Goal: Task Accomplishment & Management: Complete application form

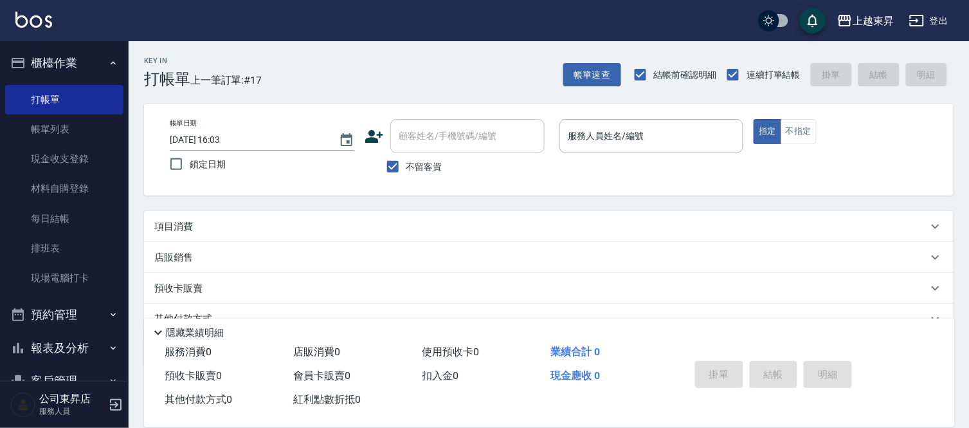
click at [437, 169] on span "不留客資" at bounding box center [424, 167] width 36 height 14
click at [406, 169] on input "不留客資" at bounding box center [392, 166] width 27 height 27
checkbox input "false"
click at [458, 132] on input "顧客姓名/手機號碼/編號" at bounding box center [457, 136] width 123 height 23
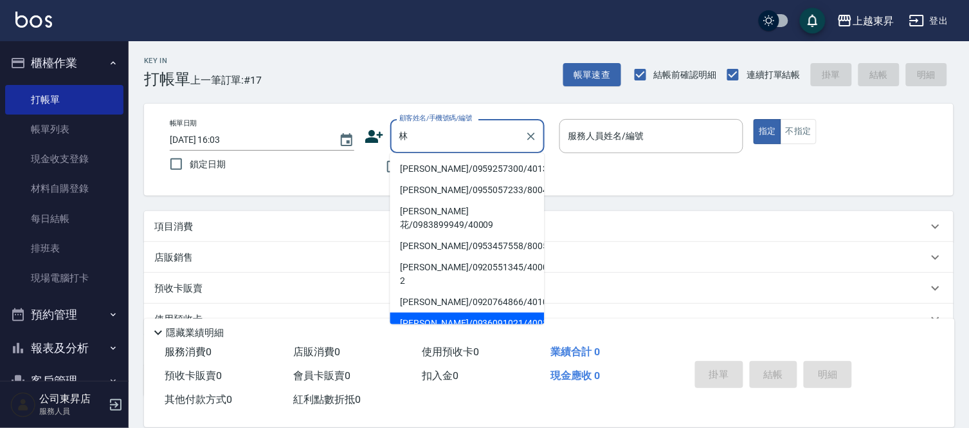
scroll to position [47, 0]
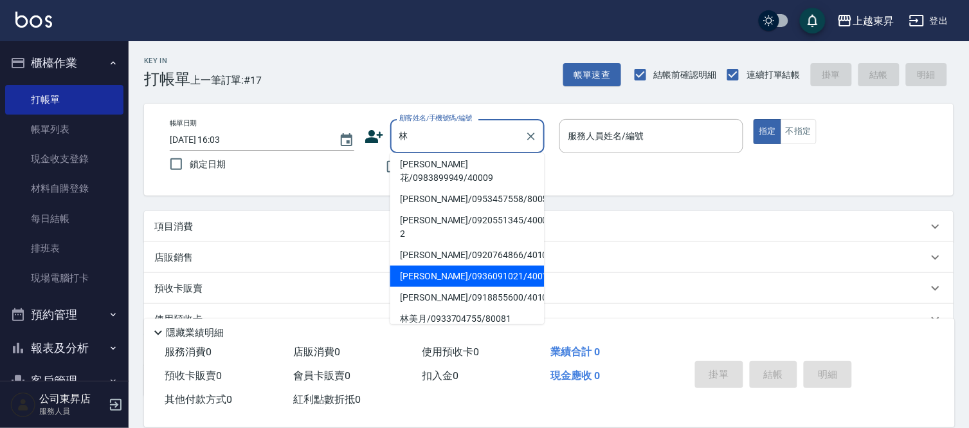
type input "林"
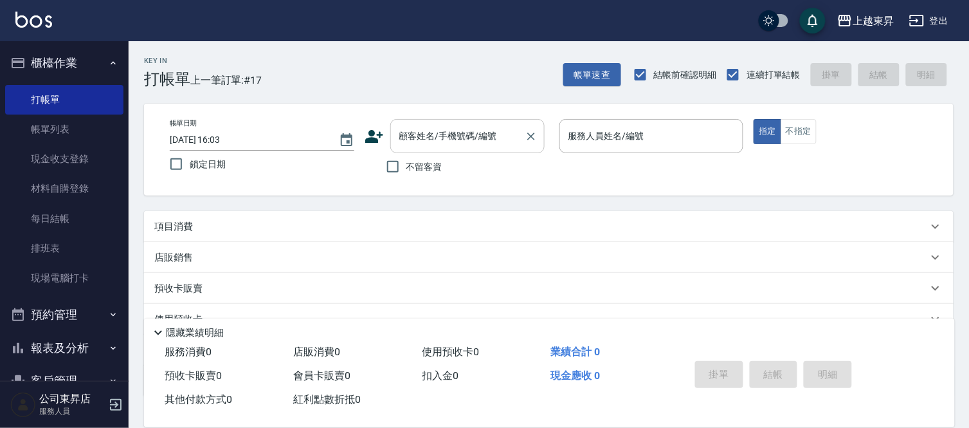
click at [464, 131] on div "顧客姓名/手機號碼/編號 顧客姓名/手機號碼/編號" at bounding box center [467, 136] width 154 height 34
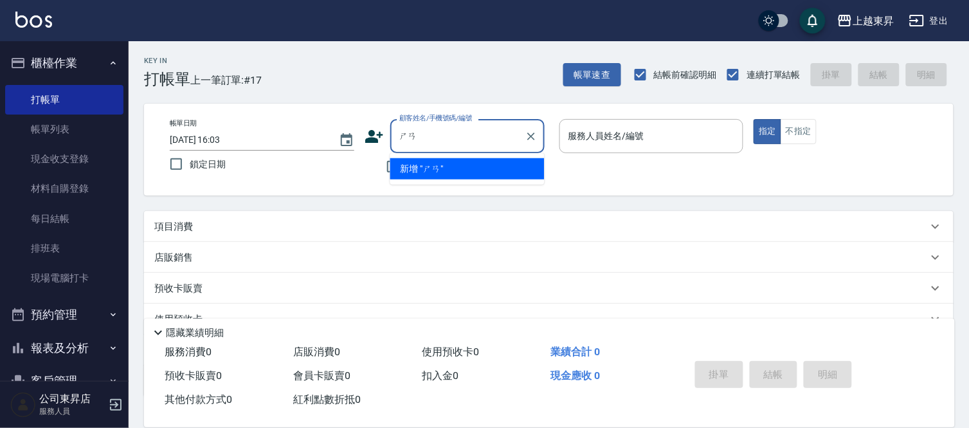
type input "山"
type input "="
type input "倫"
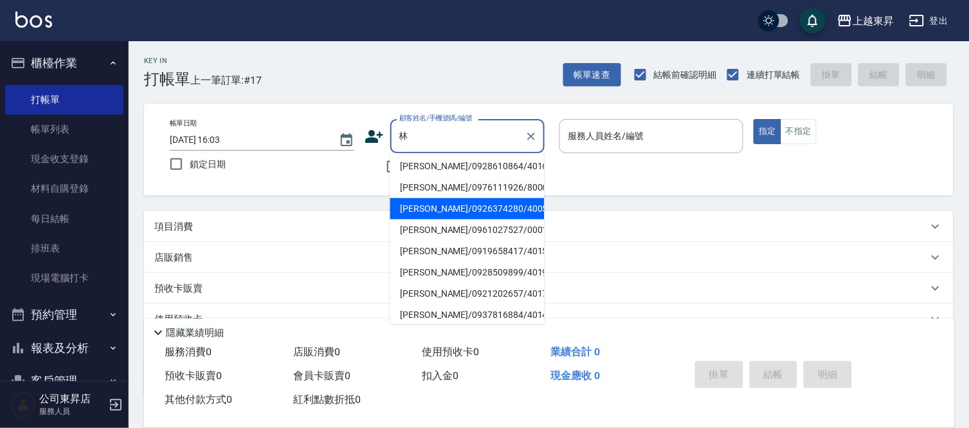
scroll to position [5, 0]
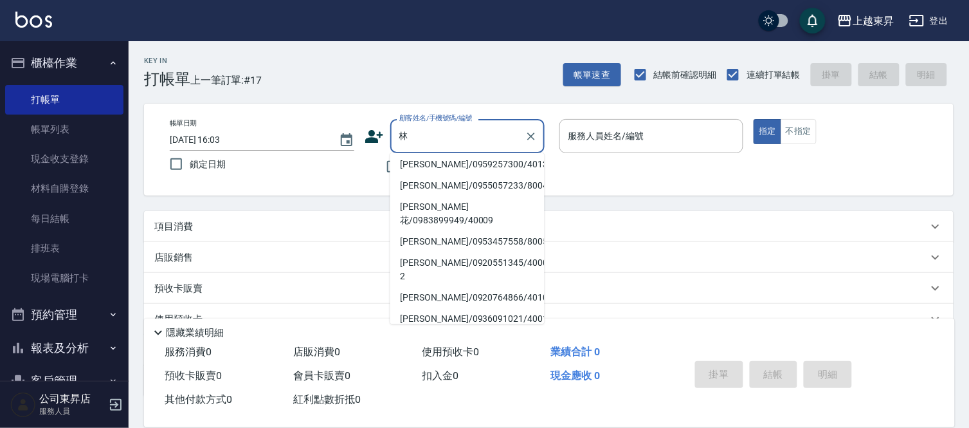
click at [468, 178] on li "[PERSON_NAME]/0955057233/80042" at bounding box center [467, 185] width 154 height 21
type input "[PERSON_NAME]/0955057233/80042"
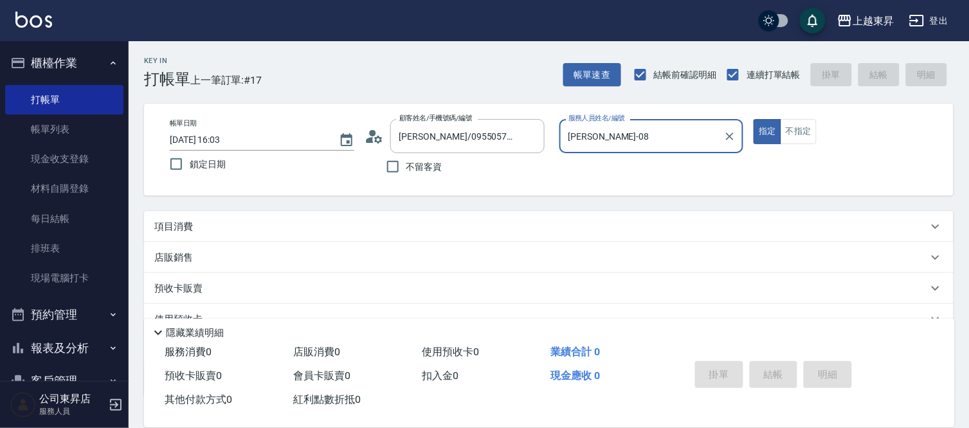
type input "[PERSON_NAME]-08"
click at [442, 143] on input "[PERSON_NAME]/0955057233/80042" at bounding box center [457, 136] width 123 height 23
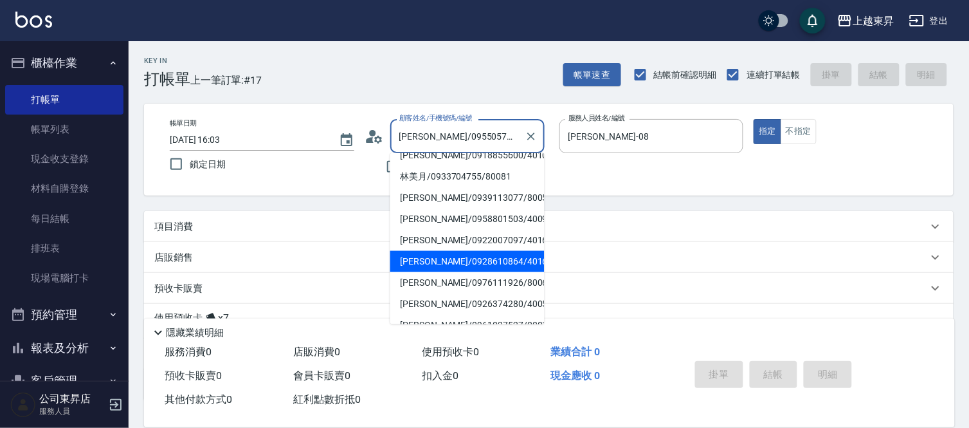
scroll to position [214, 0]
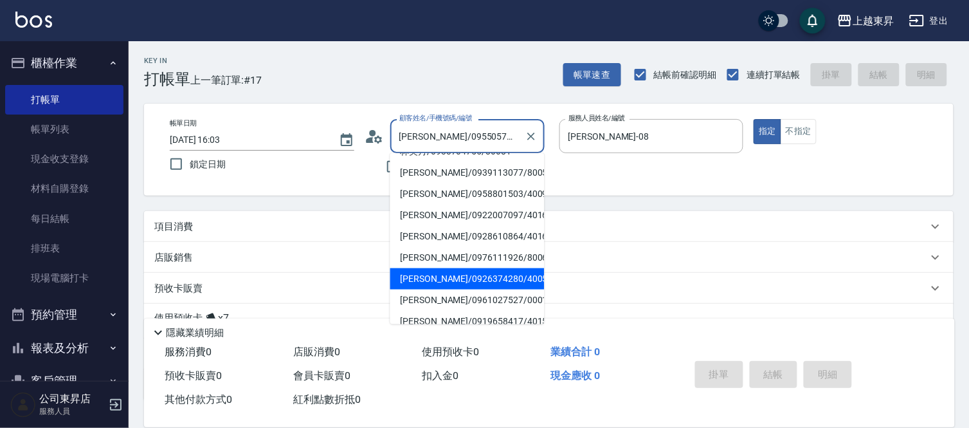
click at [465, 268] on li "[PERSON_NAME]/0926374280/40052" at bounding box center [467, 278] width 154 height 21
type input "[PERSON_NAME]/0926374280/40052"
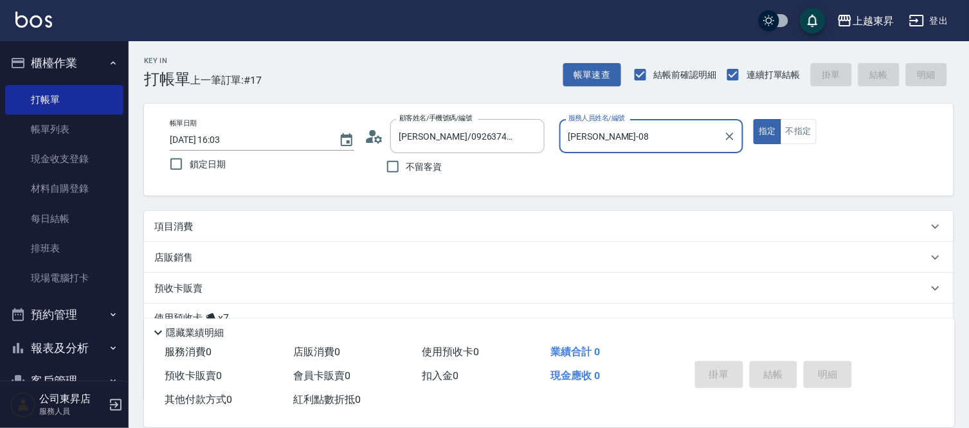
type input "[PERSON_NAME]04"
drag, startPoint x: 171, startPoint y: 228, endPoint x: 215, endPoint y: 230, distance: 44.4
click at [172, 227] on p "項目消費" at bounding box center [173, 227] width 39 height 14
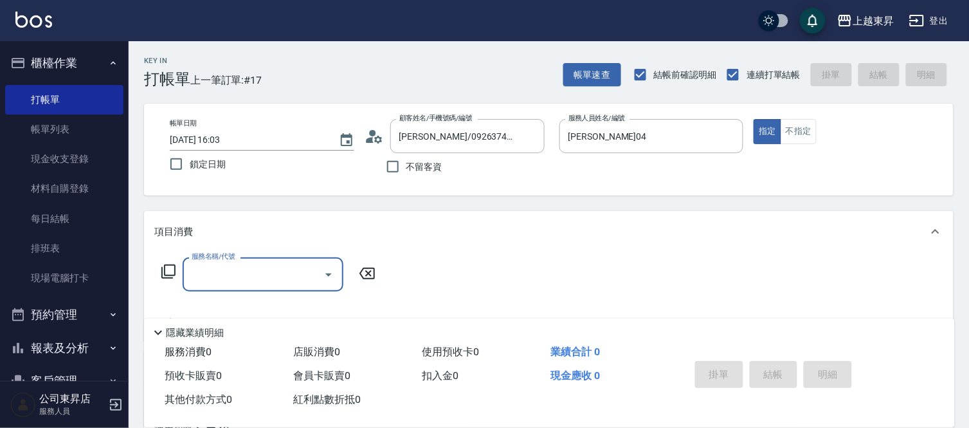
scroll to position [0, 0]
click at [236, 266] on input "服務名稱/代號" at bounding box center [253, 274] width 130 height 23
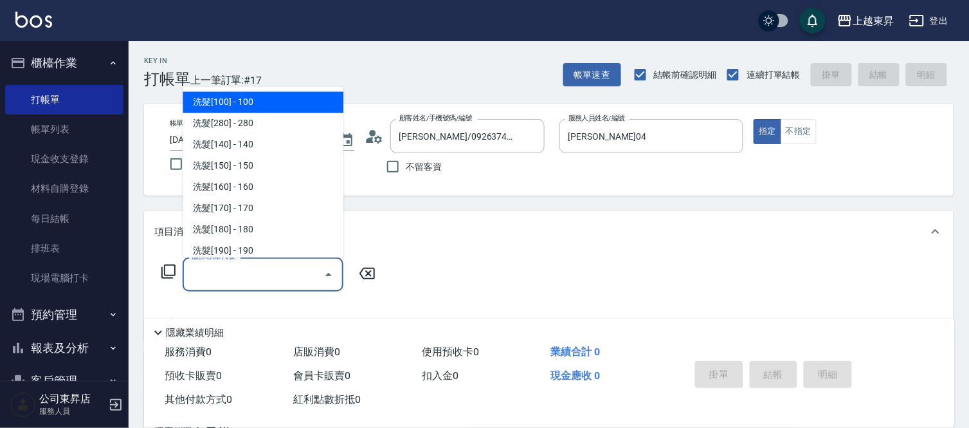
click at [166, 267] on icon at bounding box center [168, 271] width 15 height 15
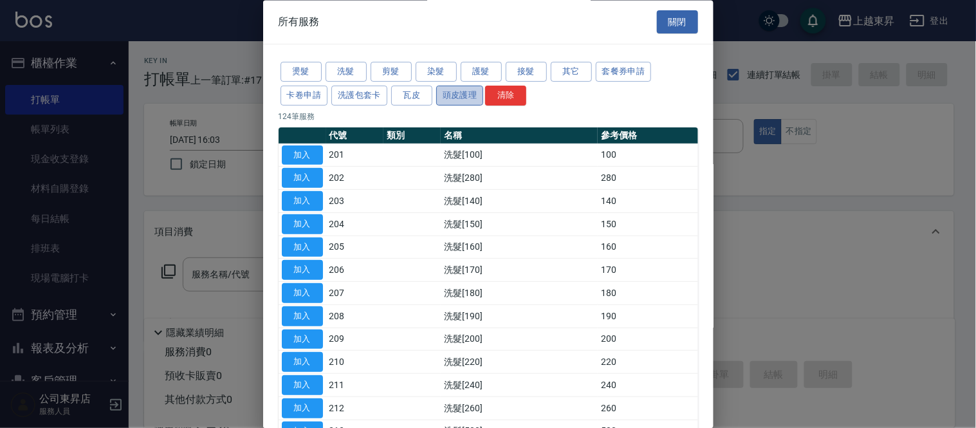
click at [460, 96] on button "頭皮護理" at bounding box center [460, 96] width 48 height 20
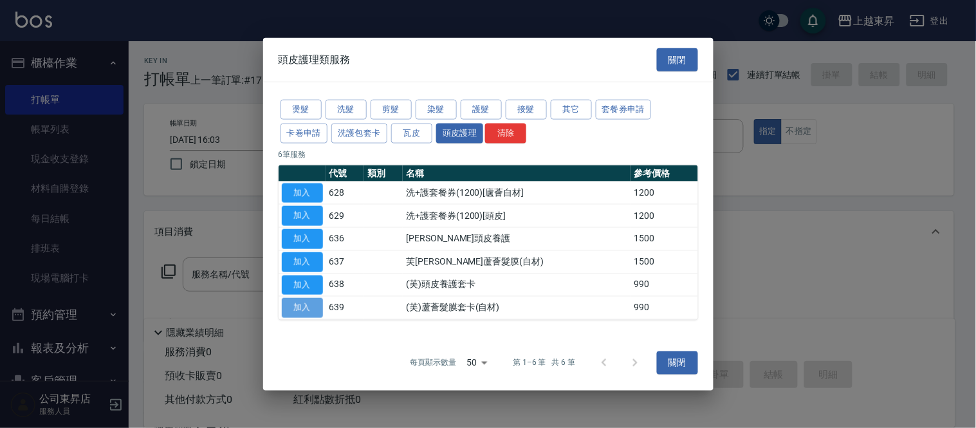
click at [303, 307] on button "加入" at bounding box center [302, 308] width 41 height 20
type input "(芙)蘆薈髮膜套卡(自材)(639)"
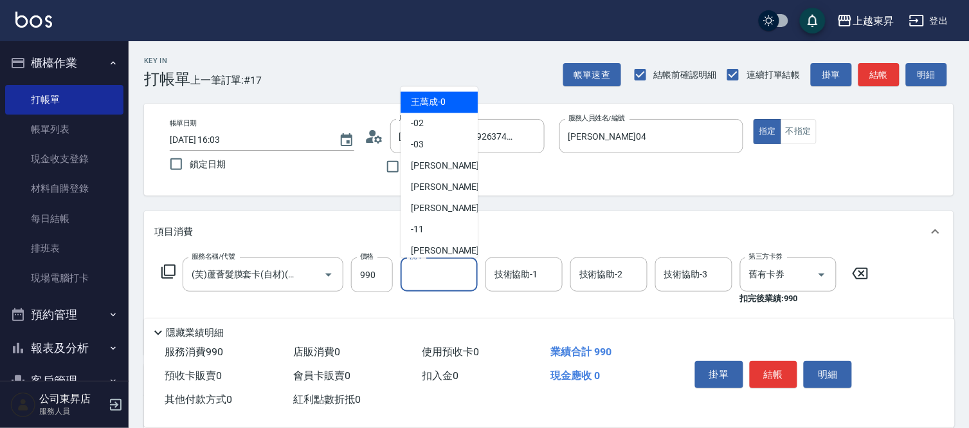
click at [413, 272] on input "洗-1" at bounding box center [439, 274] width 66 height 23
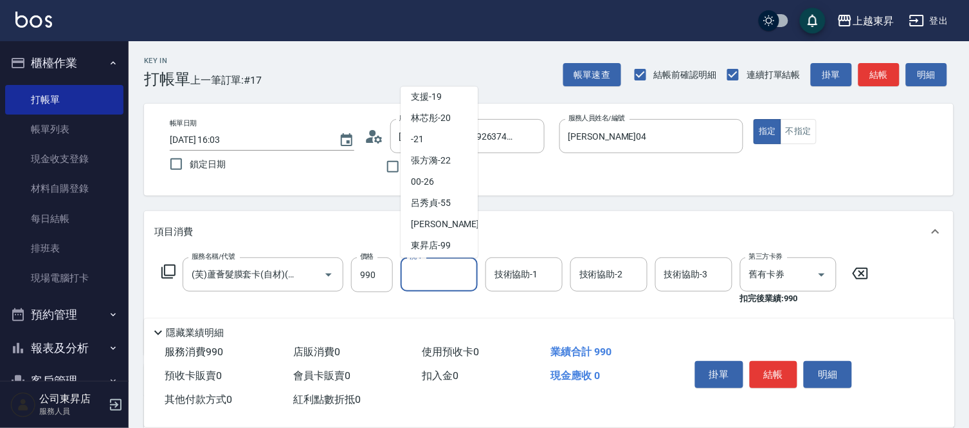
scroll to position [199, 0]
click at [433, 161] on span "[PERSON_NAME]-22" at bounding box center [431, 158] width 40 height 14
type input "[PERSON_NAME]-22"
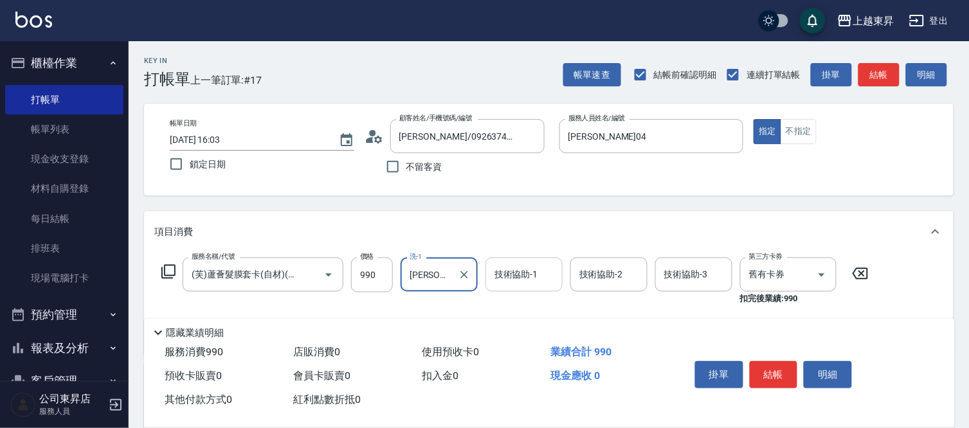
click at [526, 262] on div "技術協助-1 技術協助-1" at bounding box center [524, 274] width 77 height 34
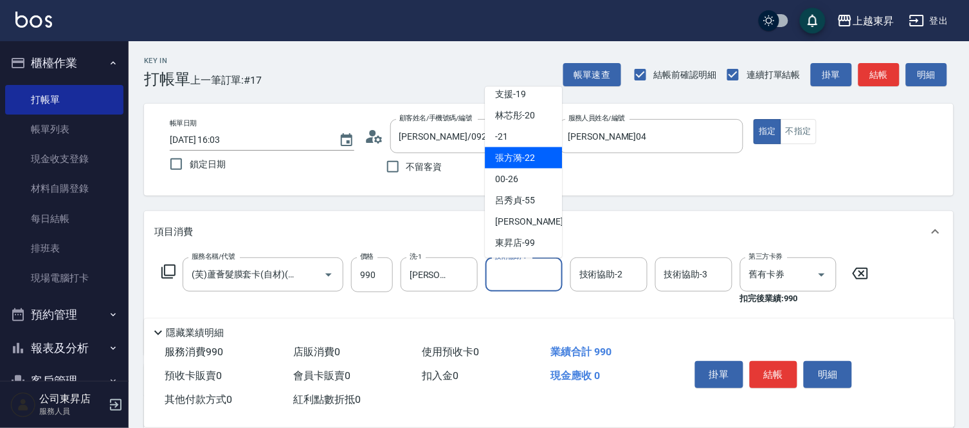
click at [512, 161] on span "[PERSON_NAME]-22" at bounding box center [515, 158] width 40 height 14
type input "[PERSON_NAME]-22"
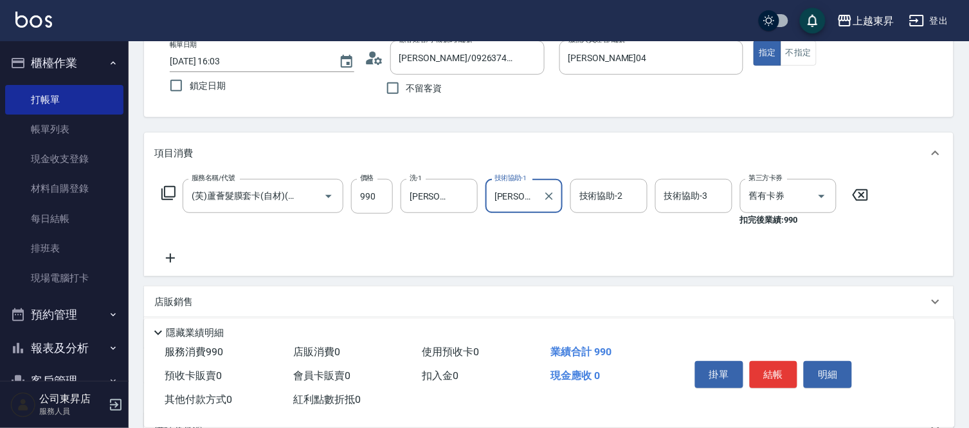
scroll to position [143, 0]
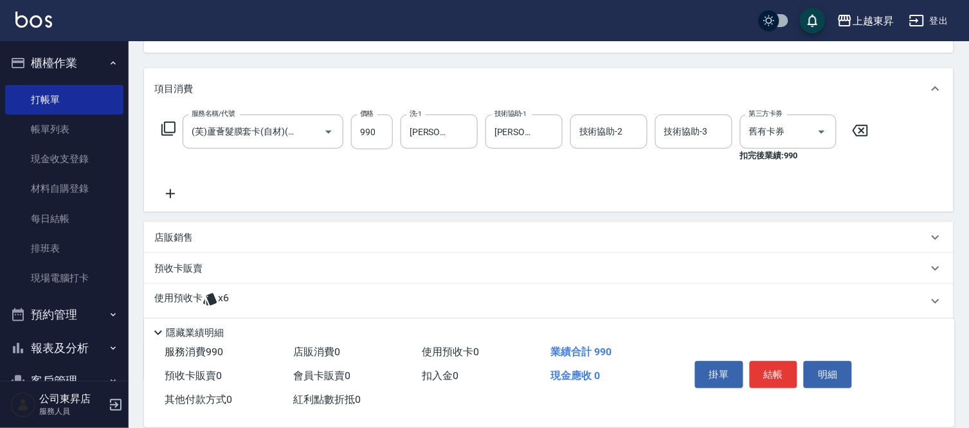
click at [171, 191] on icon at bounding box center [170, 193] width 32 height 15
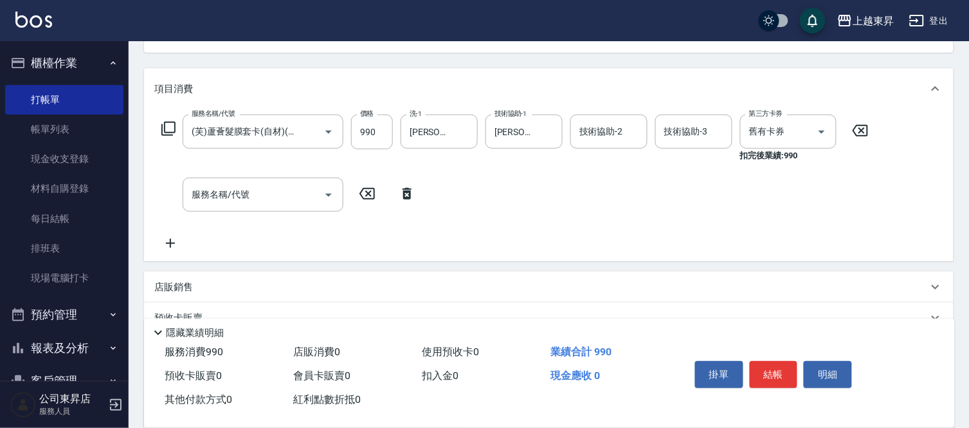
click at [165, 131] on icon at bounding box center [168, 129] width 14 height 14
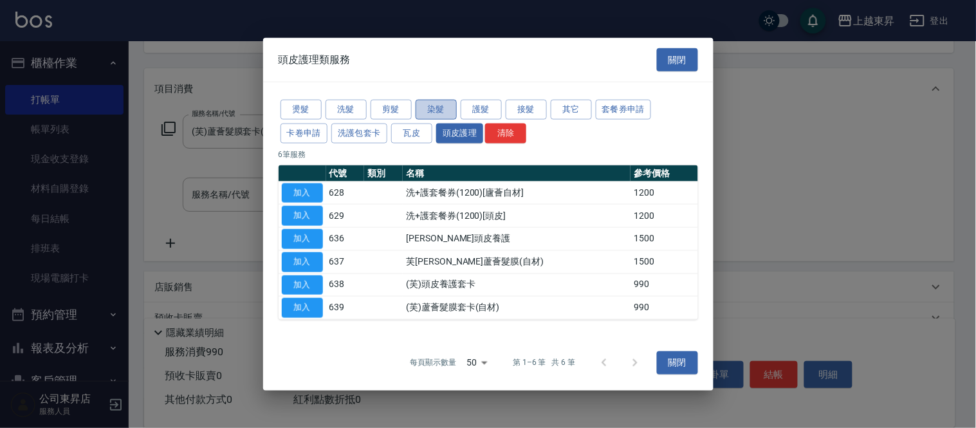
click at [429, 105] on button "染髮" at bounding box center [435, 110] width 41 height 20
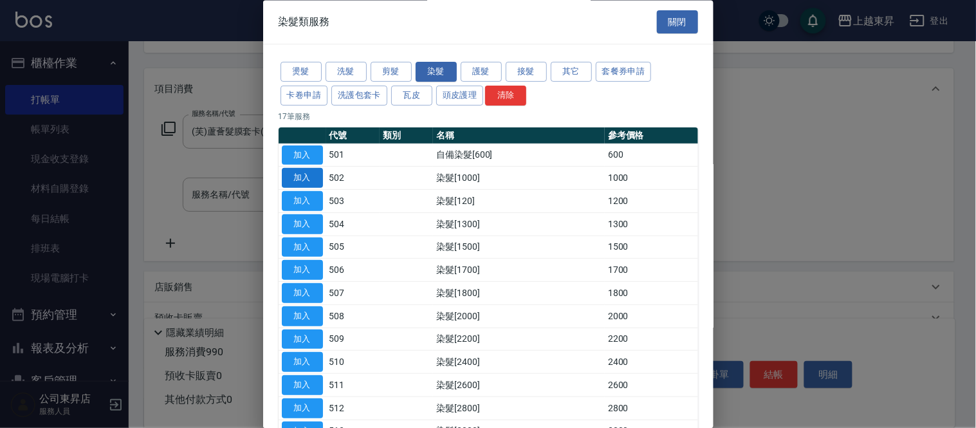
click at [304, 174] on button "加入" at bounding box center [302, 178] width 41 height 20
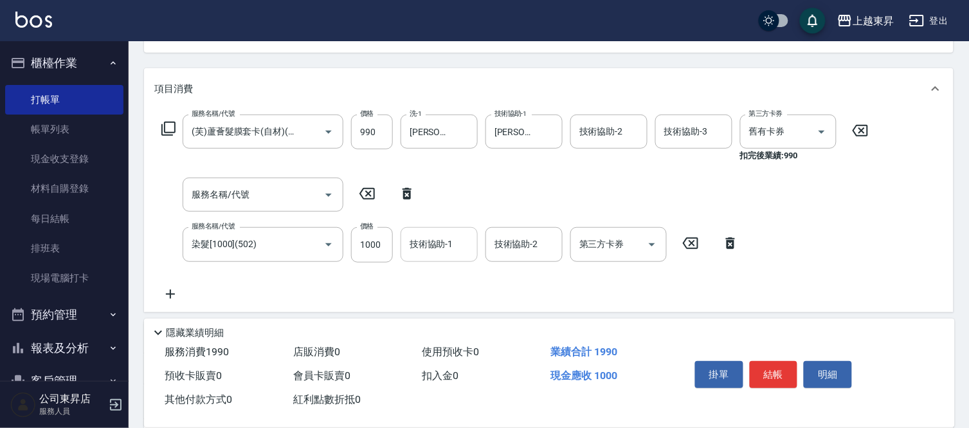
click at [423, 246] on div "技術協助-1 技術協助-1" at bounding box center [439, 244] width 77 height 34
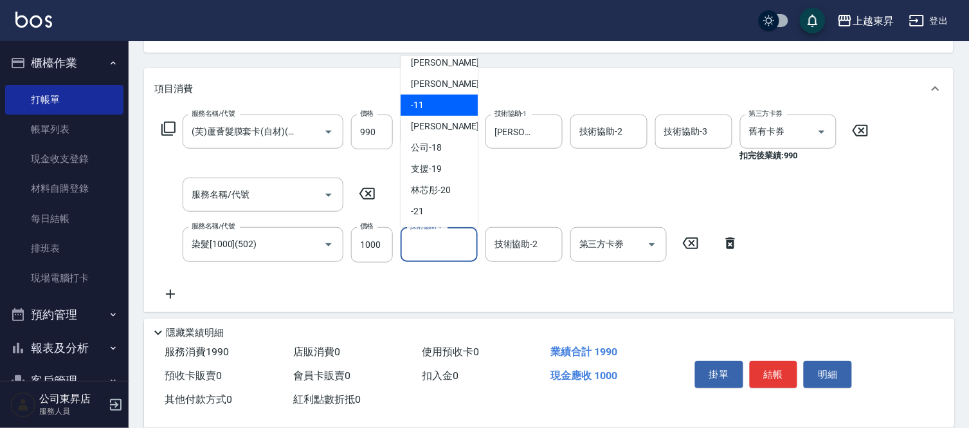
scroll to position [71, 0]
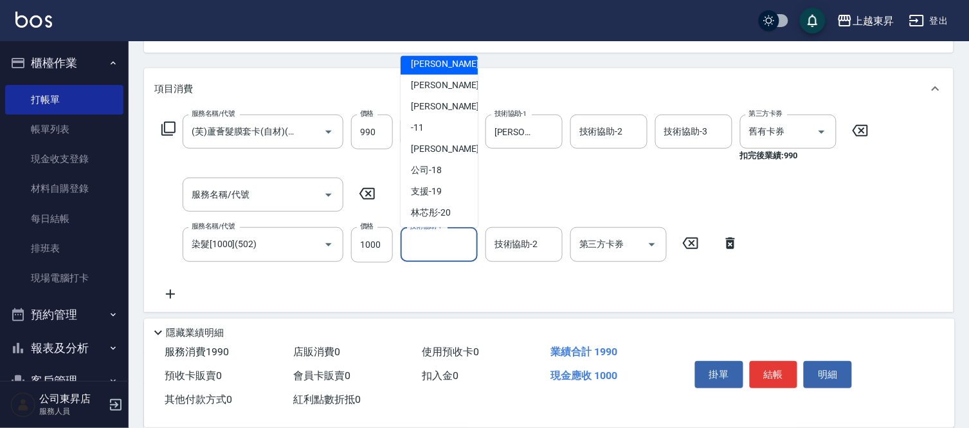
click at [438, 55] on div "[PERSON_NAME]04" at bounding box center [439, 63] width 77 height 21
type input "[PERSON_NAME]04"
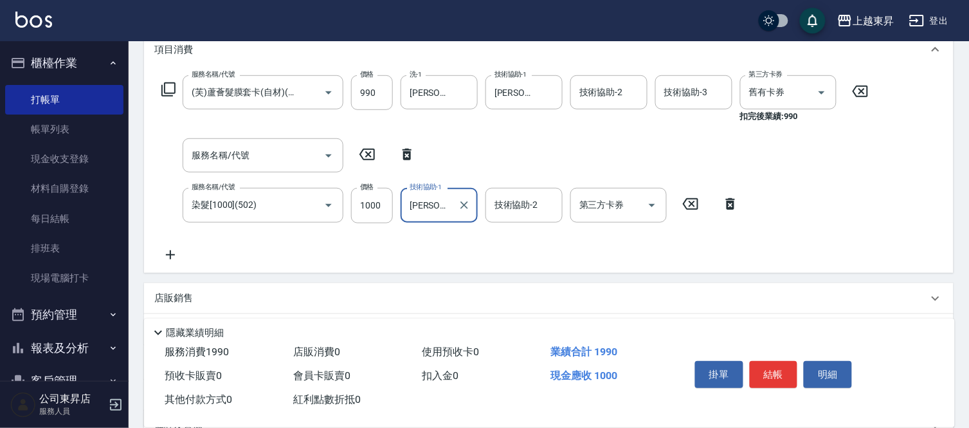
scroll to position [214, 0]
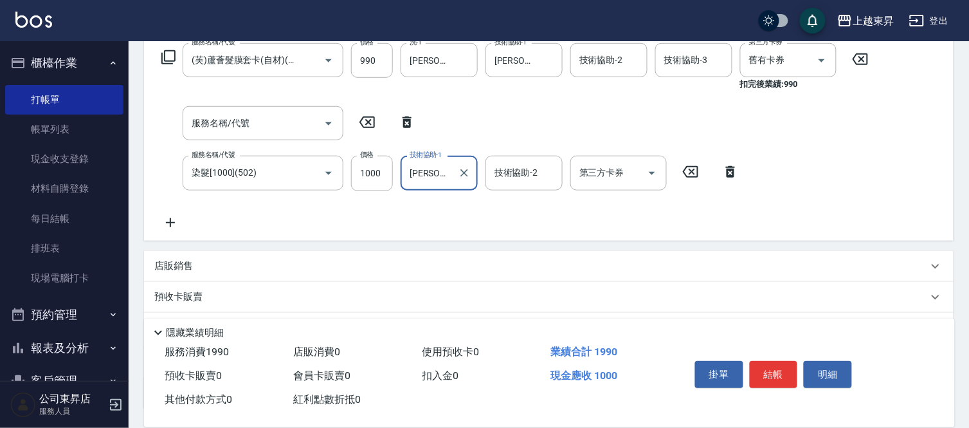
click at [167, 222] on icon at bounding box center [170, 222] width 9 height 9
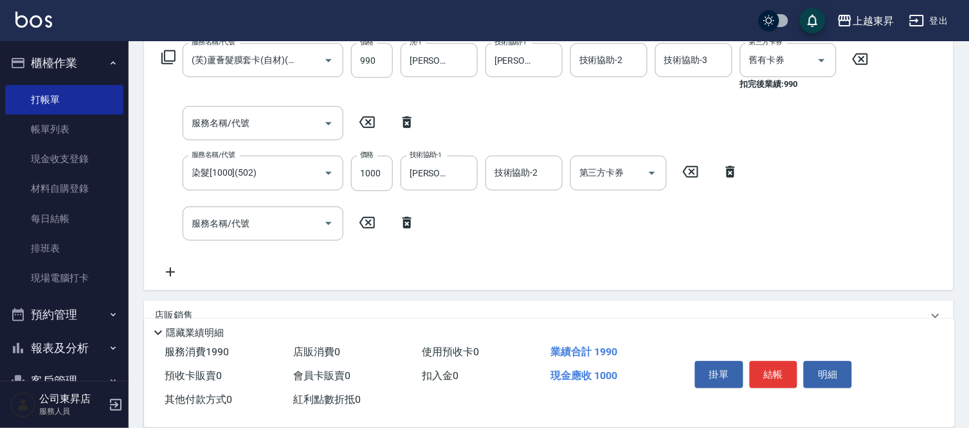
click at [219, 223] on div "服務名稱/代號 服務名稱/代號" at bounding box center [263, 223] width 161 height 34
click at [161, 55] on icon at bounding box center [168, 57] width 15 height 15
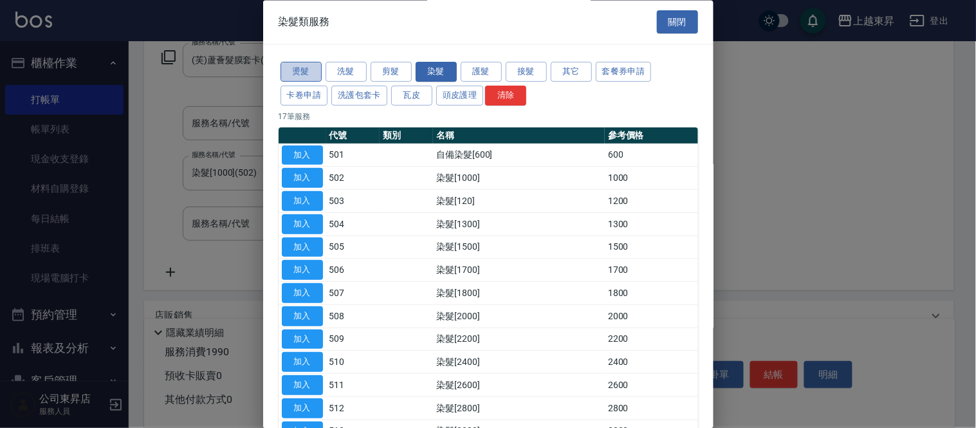
click at [303, 73] on button "燙髮" at bounding box center [300, 72] width 41 height 20
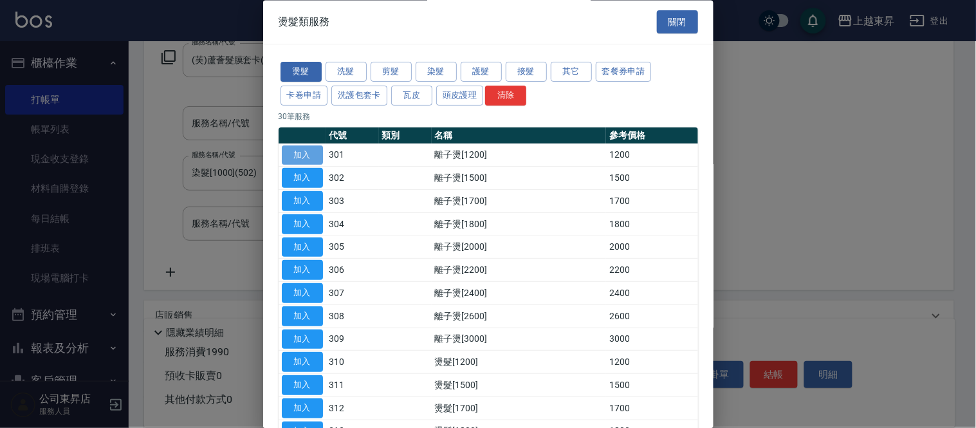
click at [304, 157] on button "加入" at bounding box center [302, 155] width 41 height 20
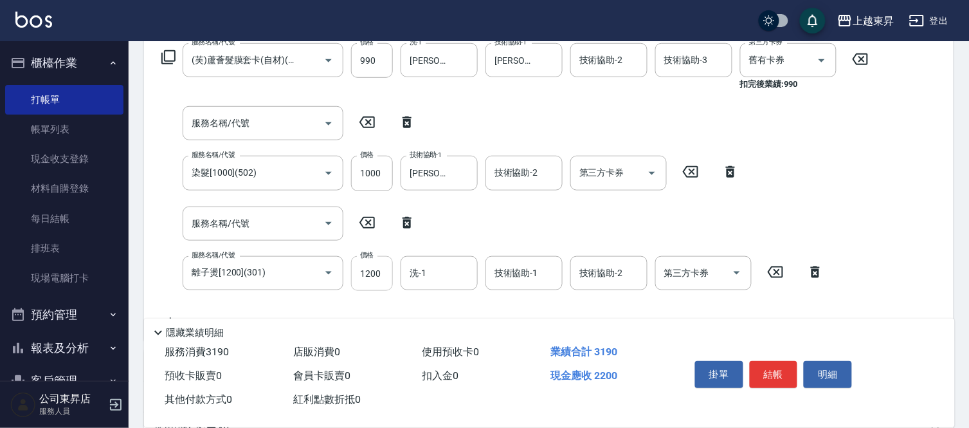
click at [359, 264] on input "1200" at bounding box center [372, 273] width 42 height 35
type input "1300"
type input "[PERSON_NAME]-22"
click at [466, 269] on icon "Clear" at bounding box center [464, 272] width 13 height 13
click at [438, 273] on input "洗-1" at bounding box center [439, 273] width 66 height 23
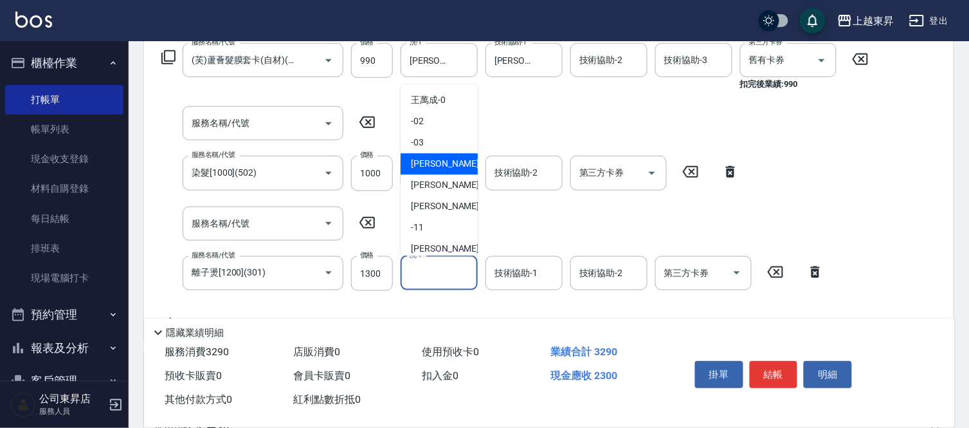
click at [439, 165] on span "[PERSON_NAME]04" at bounding box center [451, 165] width 81 height 14
type input "[PERSON_NAME]04"
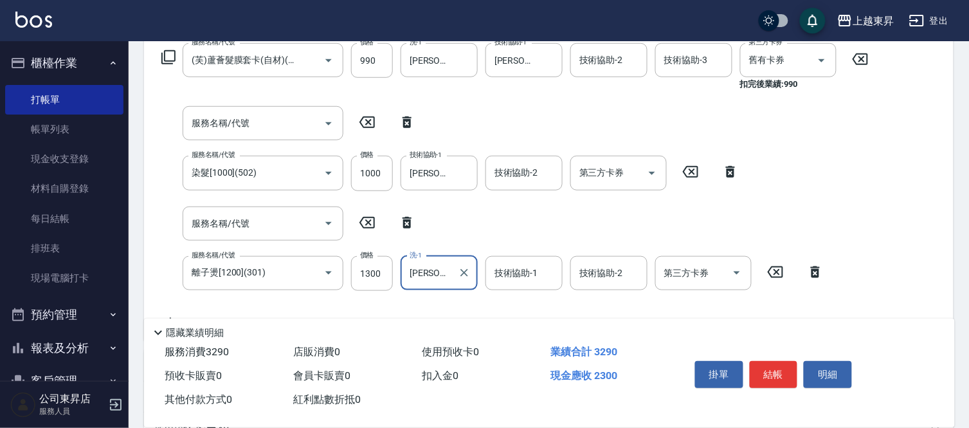
scroll to position [286, 0]
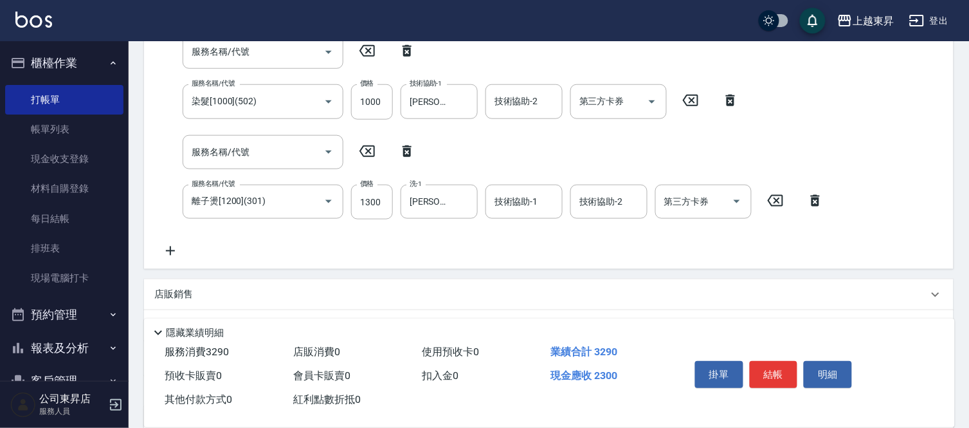
click at [181, 298] on p "店販銷售" at bounding box center [173, 294] width 39 height 14
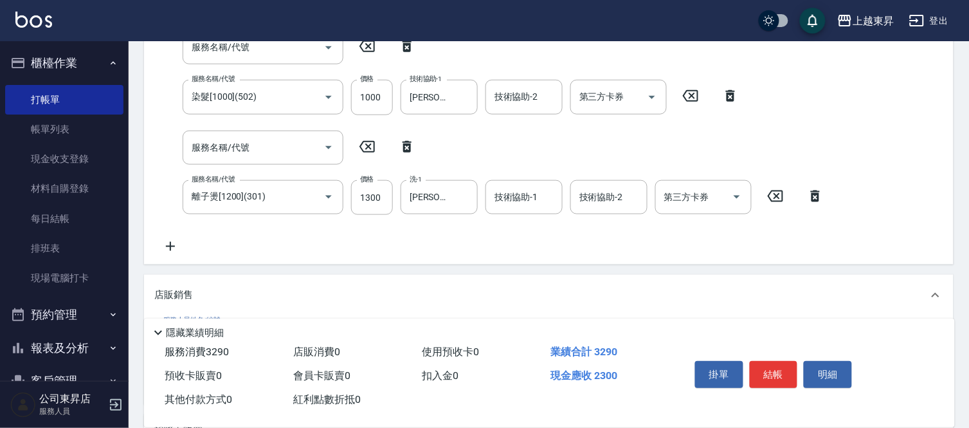
scroll to position [428, 0]
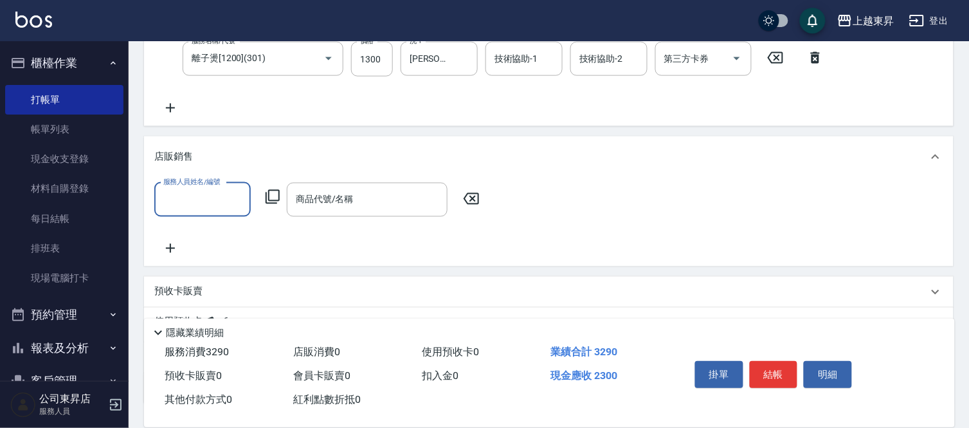
click at [228, 204] on input "服務人員姓名/編號" at bounding box center [202, 199] width 85 height 23
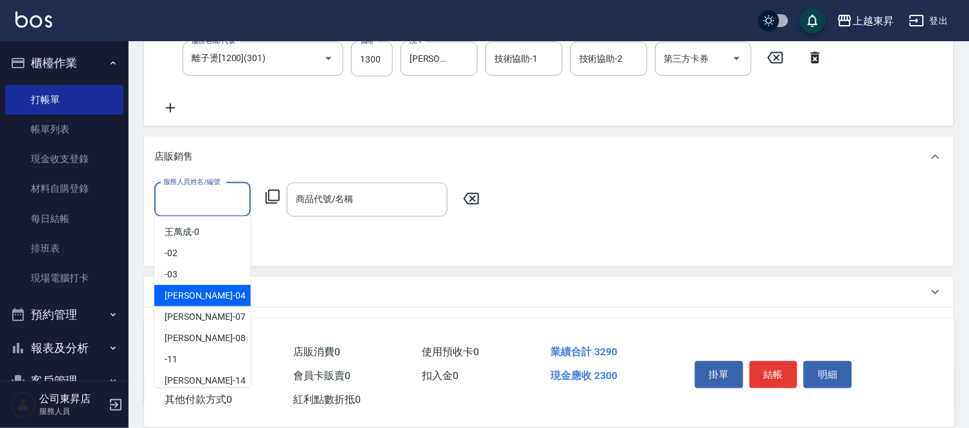
click at [220, 290] on div "[PERSON_NAME]04" at bounding box center [202, 295] width 96 height 21
type input "[PERSON_NAME]04"
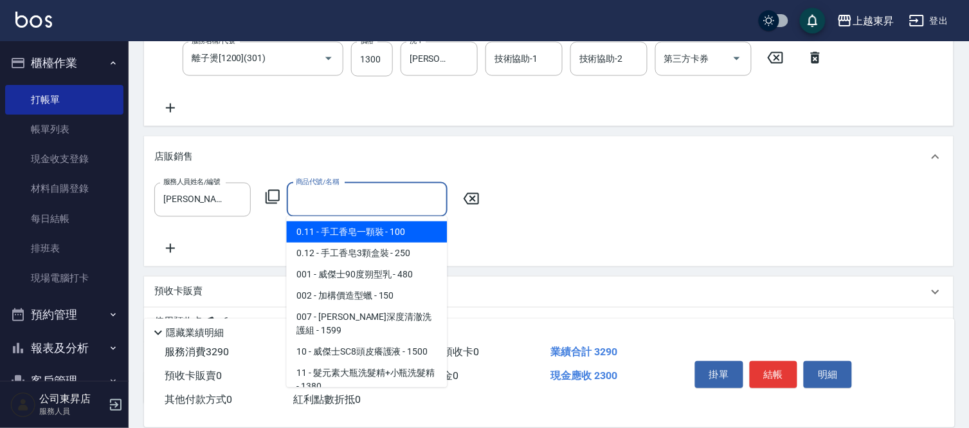
click at [325, 199] on input "商品代號/名稱" at bounding box center [367, 199] width 149 height 23
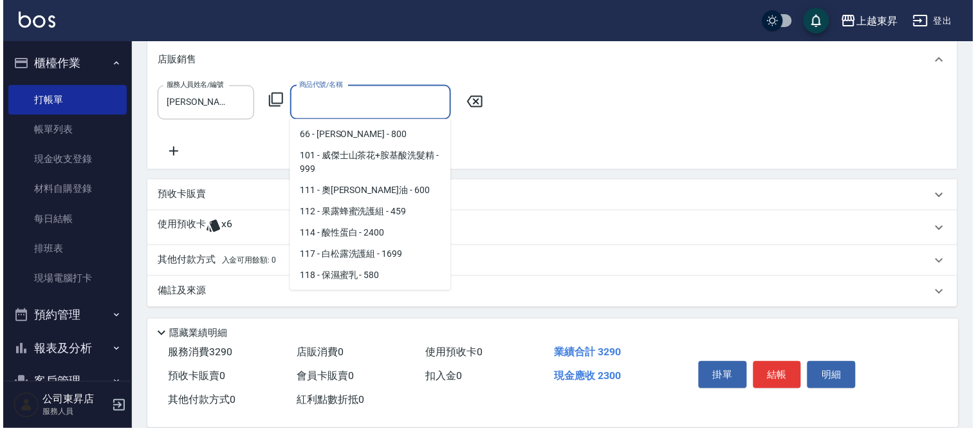
scroll to position [214, 0]
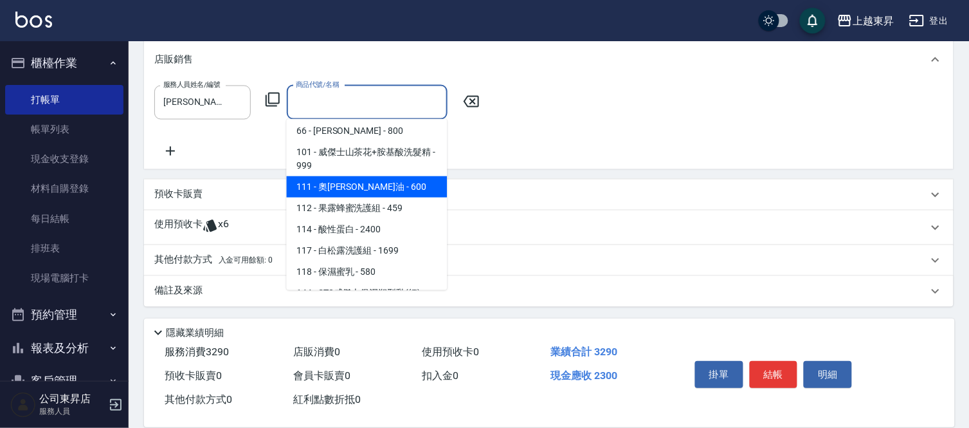
click at [390, 176] on span "111 - 奧[PERSON_NAME]油 - 600" at bounding box center [367, 186] width 161 height 21
type input "奧[PERSON_NAME]油"
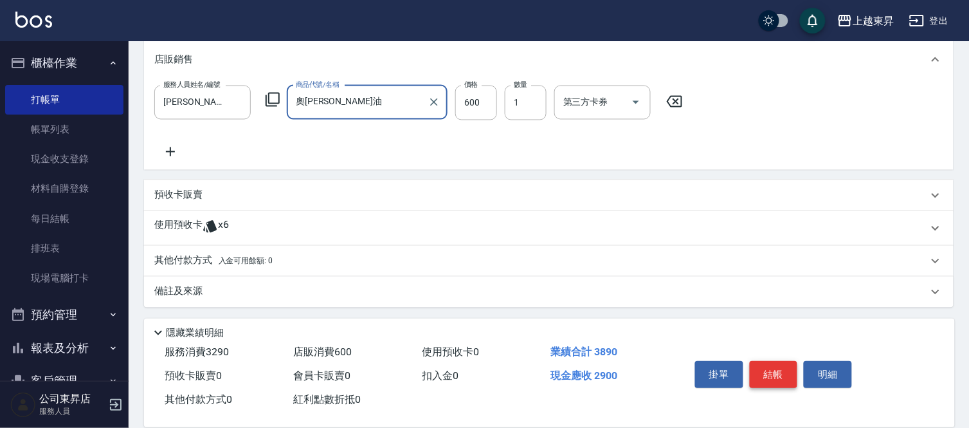
click at [779, 369] on button "結帳" at bounding box center [774, 374] width 48 height 27
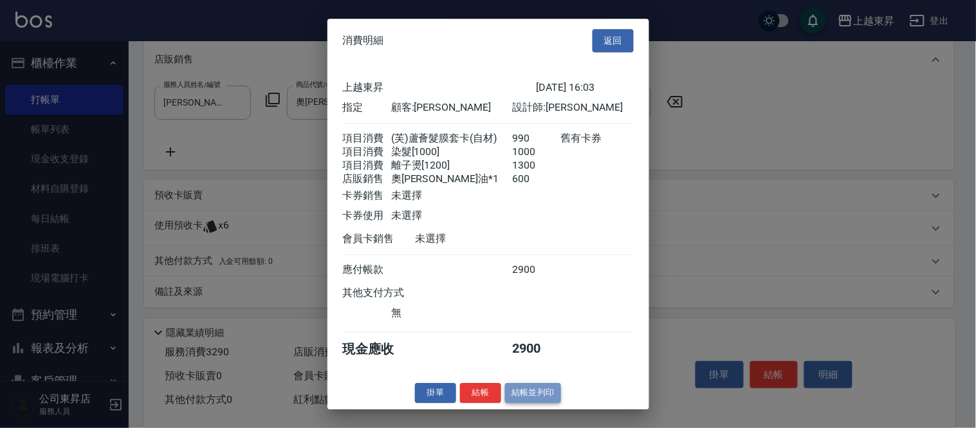
click at [528, 400] on button "結帳並列印" at bounding box center [533, 393] width 56 height 20
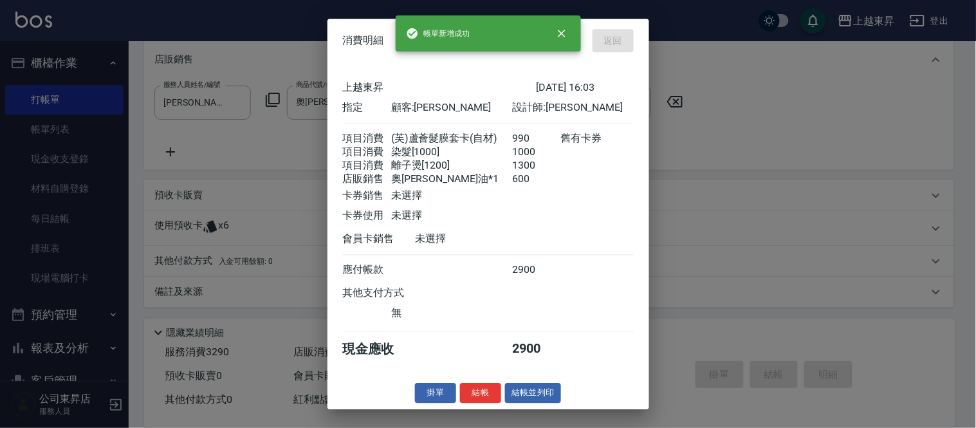
type input "[DATE] 16:52"
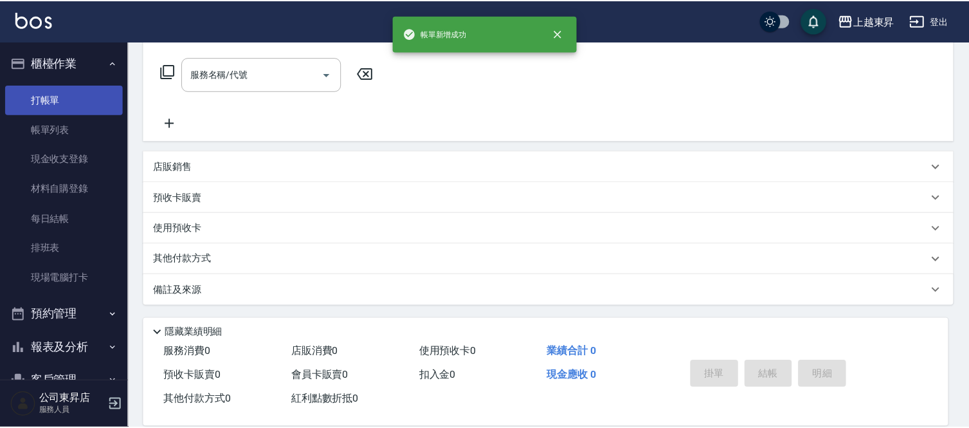
scroll to position [0, 0]
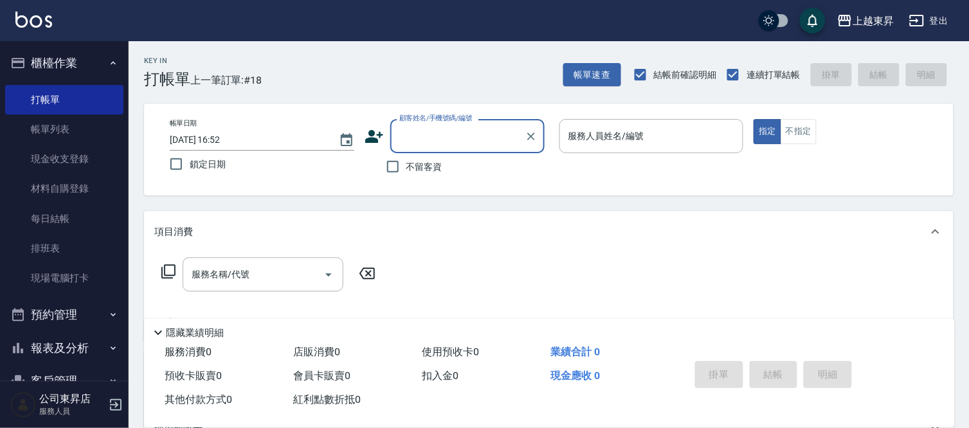
drag, startPoint x: 421, startPoint y: 162, endPoint x: 437, endPoint y: 156, distance: 17.1
click at [421, 161] on span "不留客資" at bounding box center [424, 167] width 36 height 14
click at [406, 161] on input "不留客資" at bounding box center [392, 166] width 27 height 27
checkbox input "true"
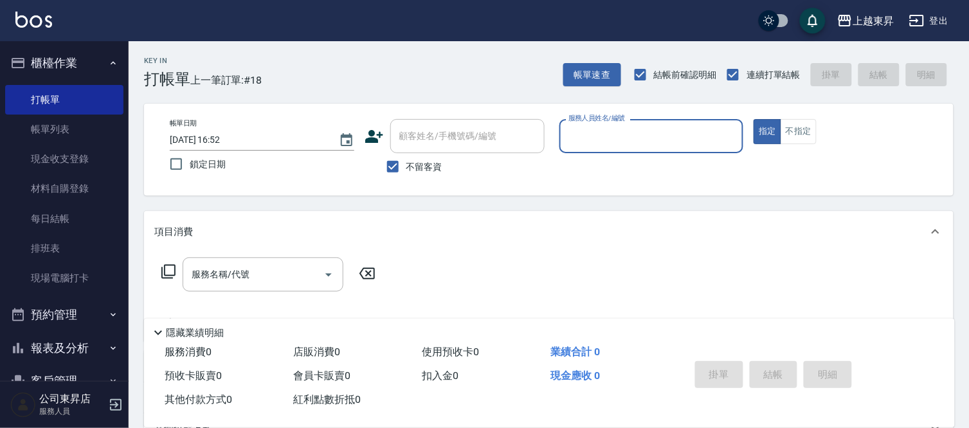
drag, startPoint x: 660, startPoint y: 114, endPoint x: 660, endPoint y: 132, distance: 17.4
click at [660, 129] on div "帳單日期 [DATE] 16:52 鎖定日期 顧客姓名/手機號碼/編號 顧客姓名/手機號碼/編號 不留客資 服務人員姓名/編號 服務人員姓名/編號 指定 不指定" at bounding box center [549, 150] width 810 height 92
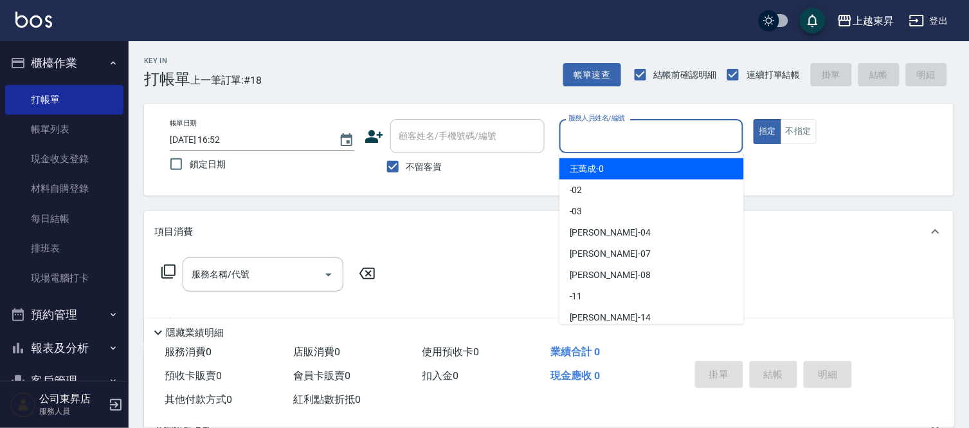
drag, startPoint x: 624, startPoint y: 139, endPoint x: 633, endPoint y: 140, distance: 9.7
click at [624, 141] on input "服務人員姓名/編號" at bounding box center [651, 136] width 173 height 23
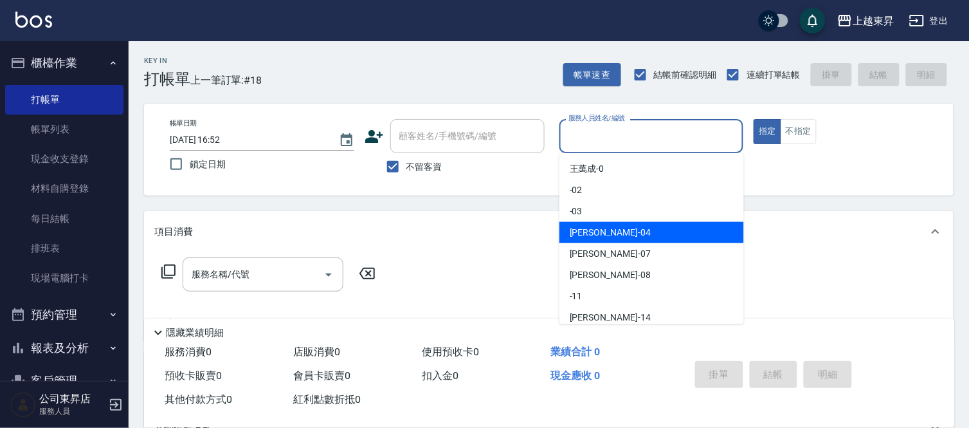
click at [611, 222] on div "[PERSON_NAME]04" at bounding box center [651, 232] width 185 height 21
type input "[PERSON_NAME]04"
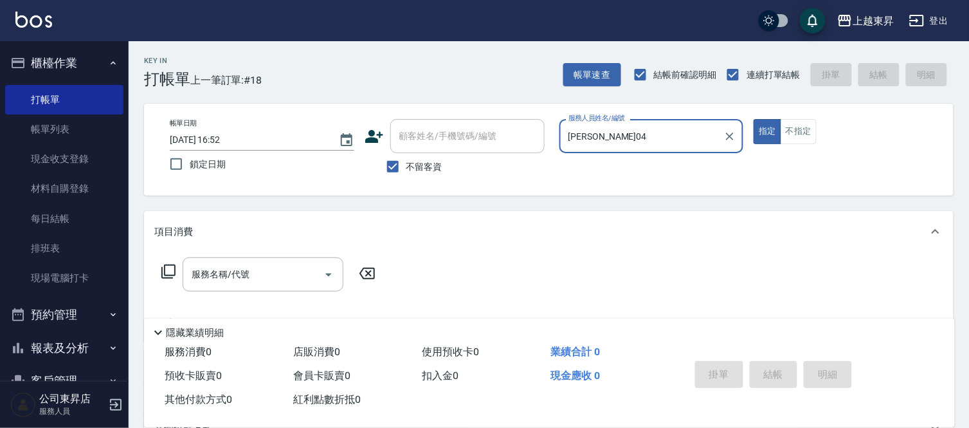
click at [197, 279] on input "服務名稱/代號" at bounding box center [253, 274] width 130 height 23
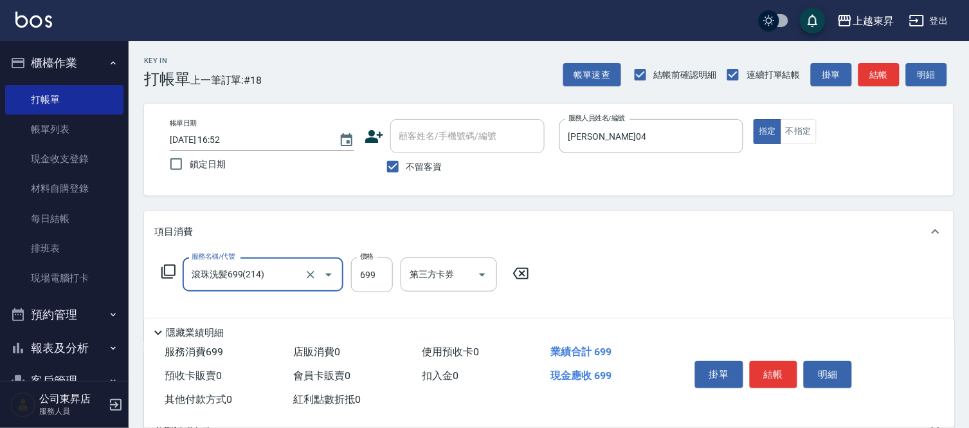
type input "滾珠洗髪699(214)"
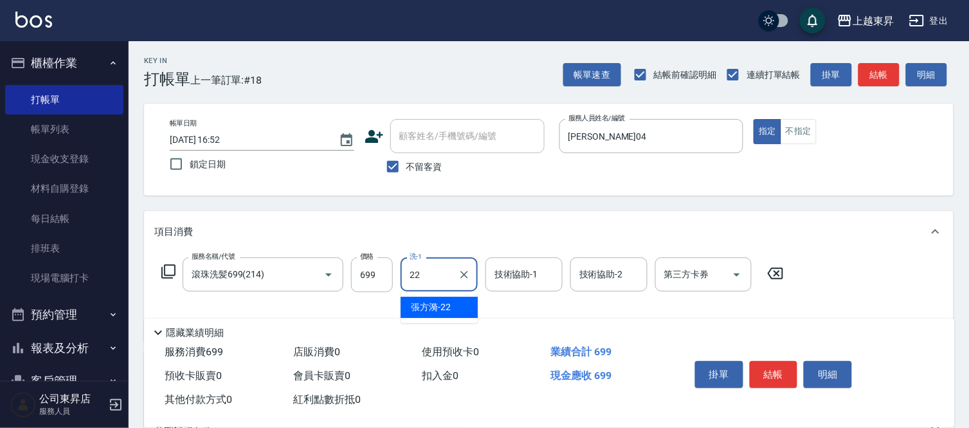
type input "[PERSON_NAME]-22"
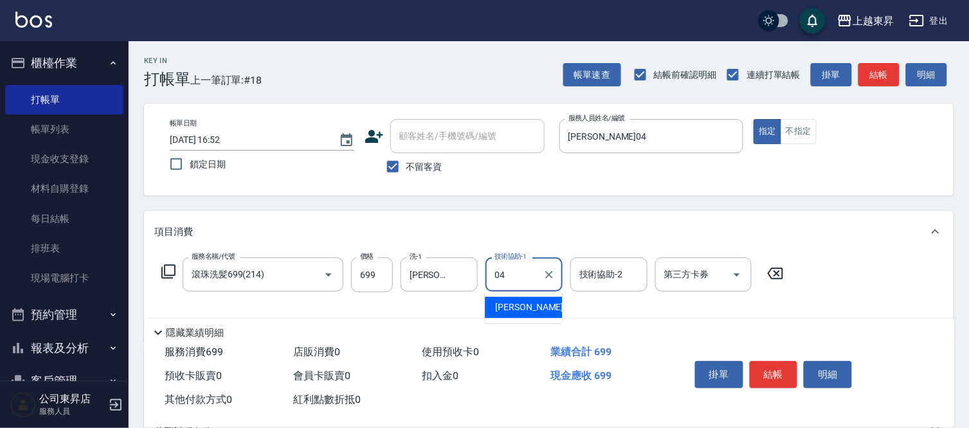
type input "[PERSON_NAME]04"
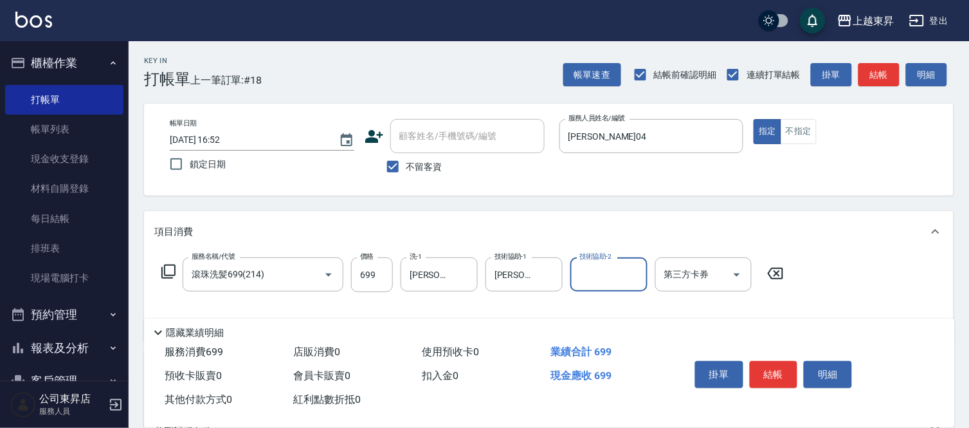
scroll to position [71, 0]
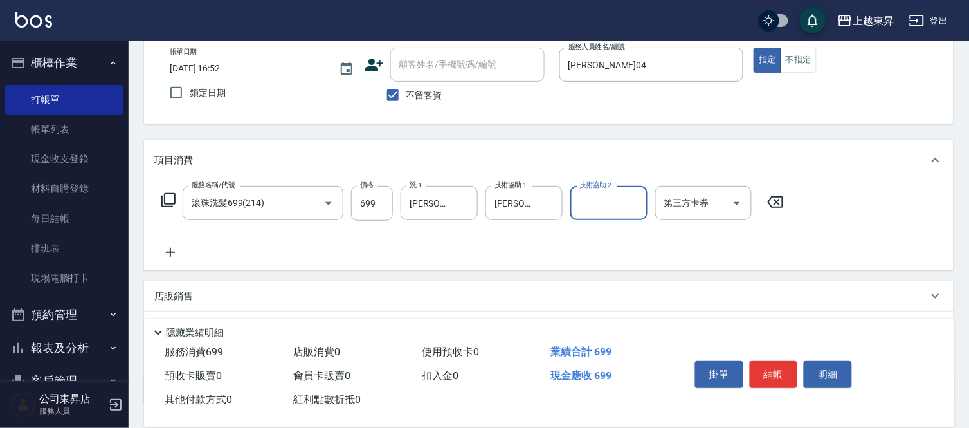
click at [175, 251] on icon at bounding box center [170, 251] width 32 height 15
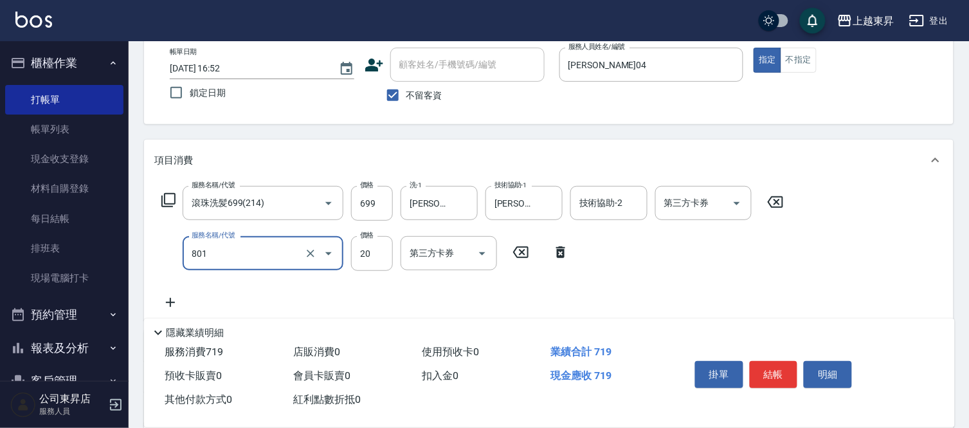
type input "潤絲(801)"
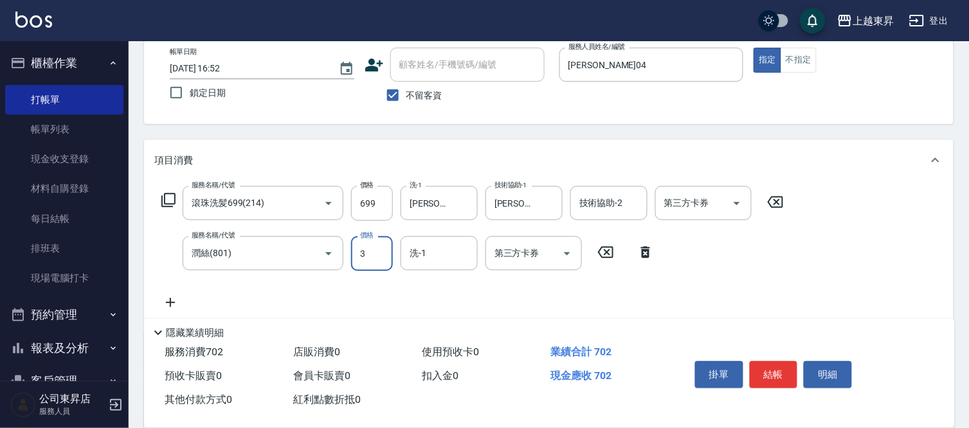
type input "30"
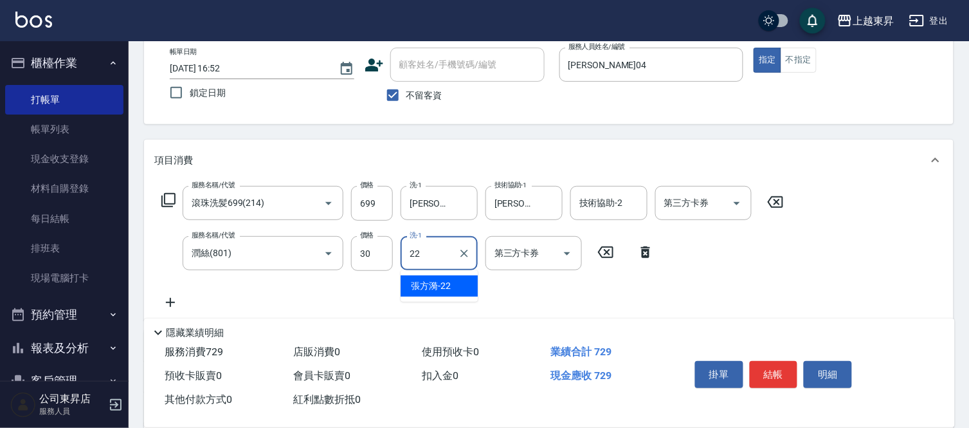
type input "[PERSON_NAME]-22"
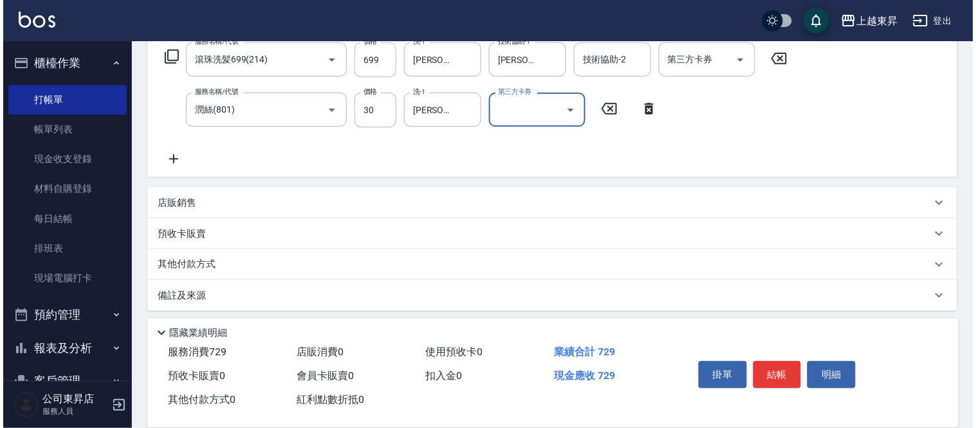
scroll to position [219, 0]
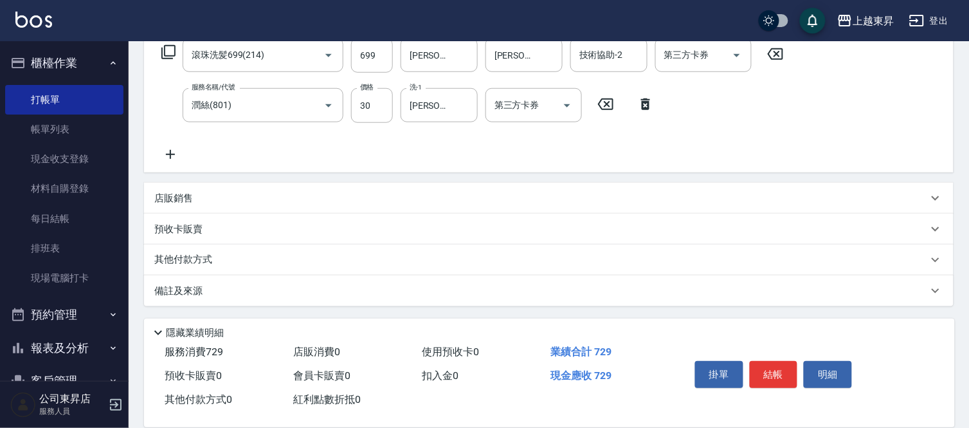
click at [170, 154] on icon at bounding box center [170, 154] width 9 height 9
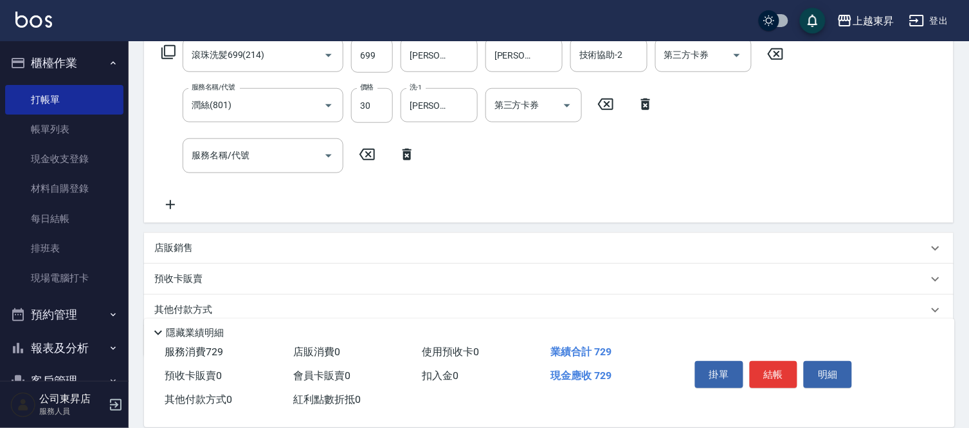
click at [168, 46] on icon at bounding box center [168, 51] width 15 height 15
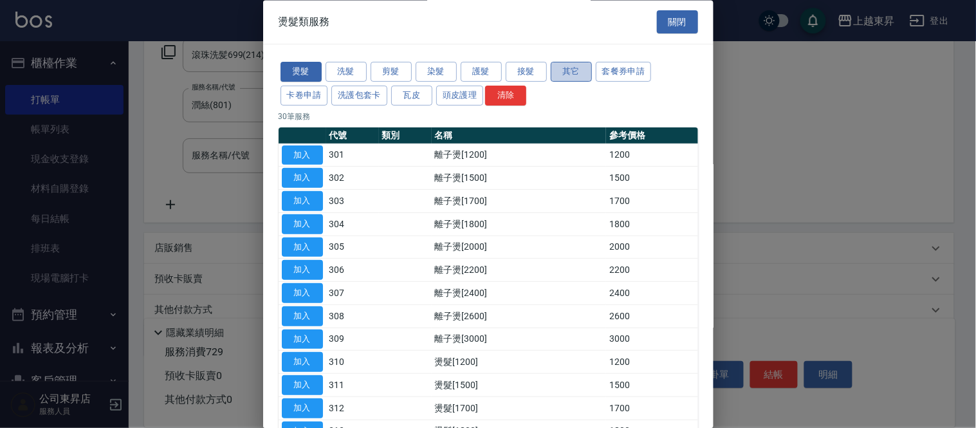
click at [559, 74] on button "其它" at bounding box center [570, 72] width 41 height 20
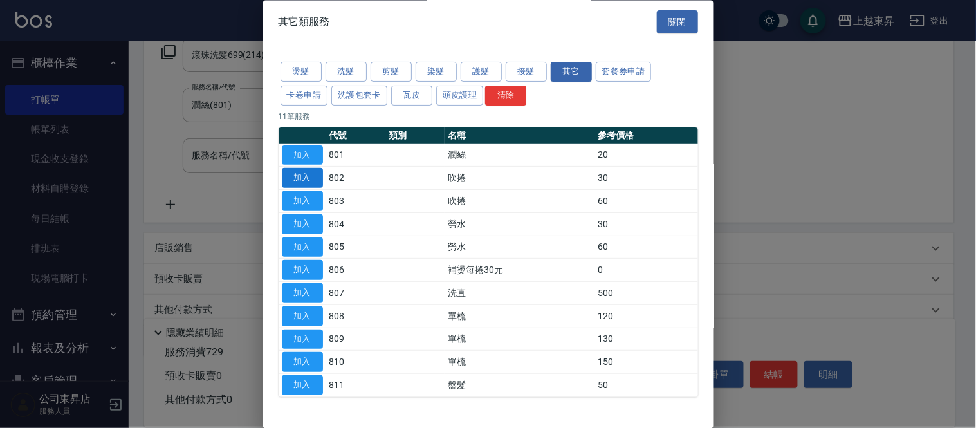
click at [294, 183] on button "加入" at bounding box center [302, 178] width 41 height 20
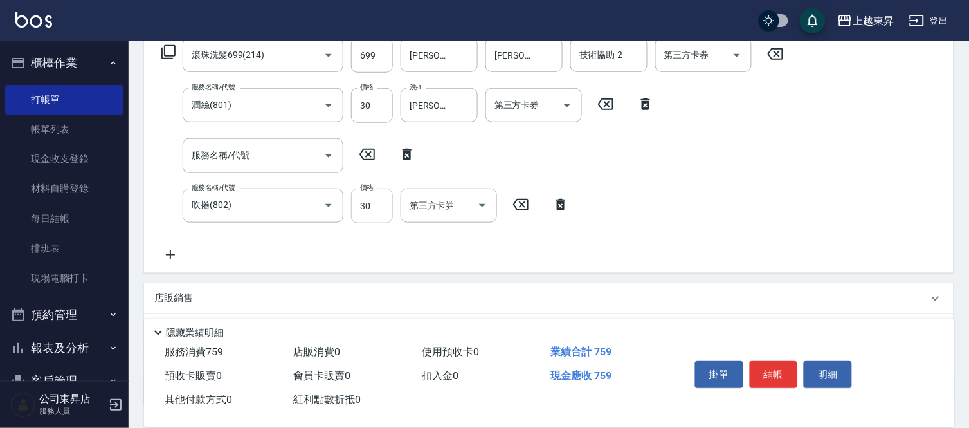
click at [373, 204] on input "30" at bounding box center [372, 205] width 42 height 35
type input "100"
click at [766, 363] on button "結帳" at bounding box center [774, 374] width 48 height 27
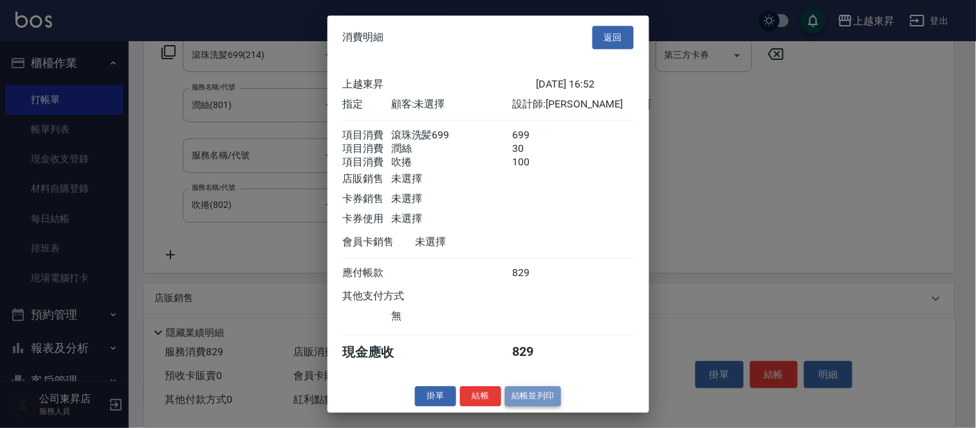
click at [525, 399] on button "結帳並列印" at bounding box center [533, 396] width 56 height 20
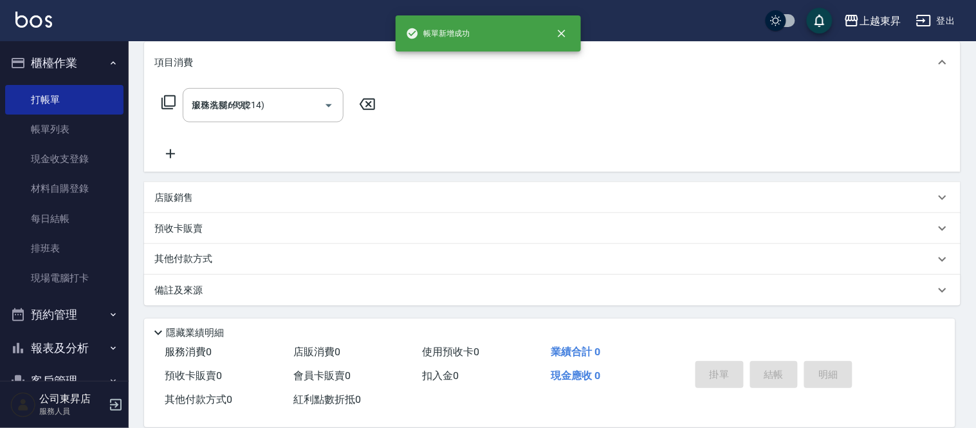
type input "[DATE] 16:53"
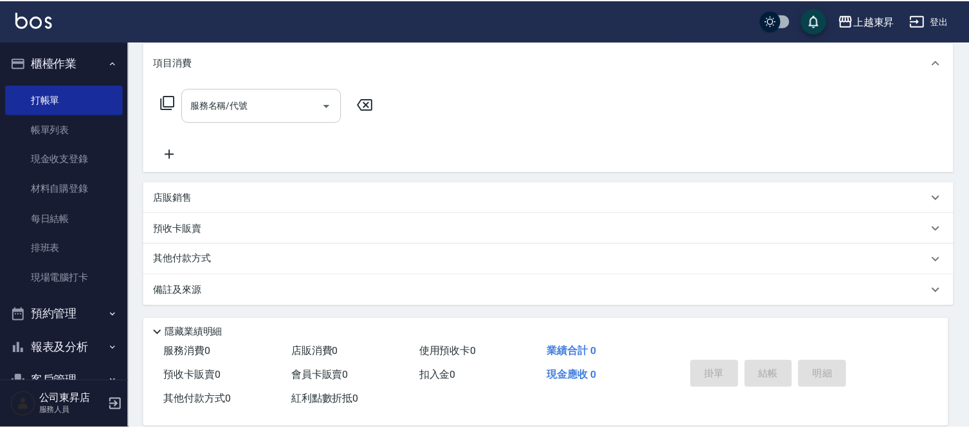
scroll to position [0, 0]
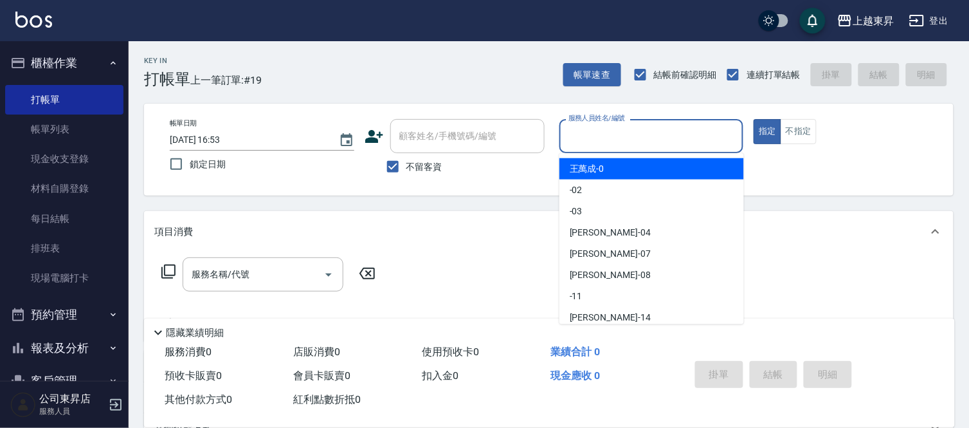
click at [574, 131] on input "服務人員姓名/編號" at bounding box center [651, 136] width 173 height 23
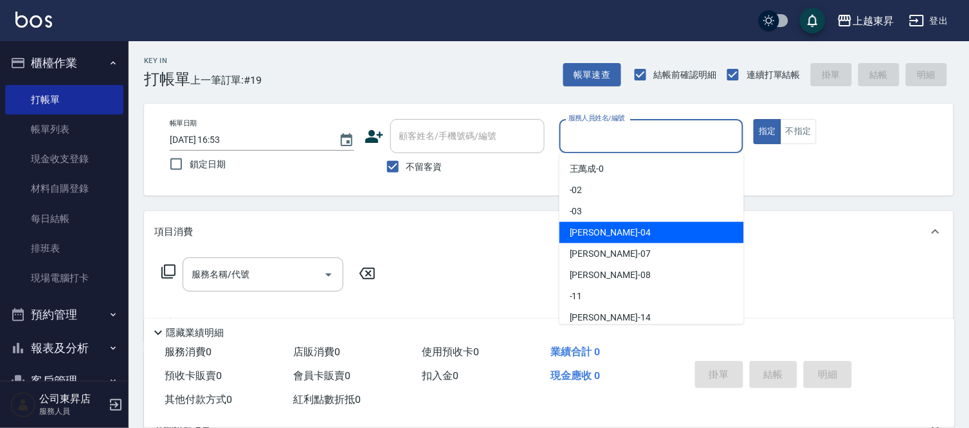
click at [610, 233] on div "[PERSON_NAME]04" at bounding box center [651, 232] width 185 height 21
type input "[PERSON_NAME]04"
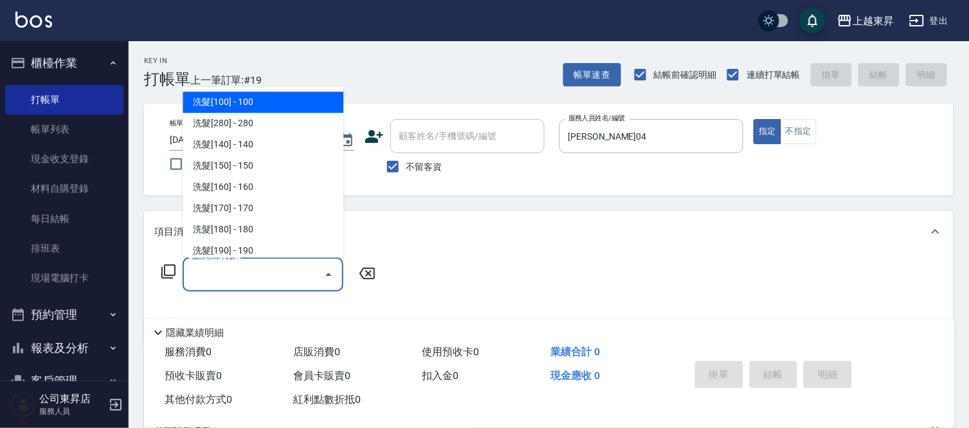
click at [219, 272] on input "服務名稱/代號" at bounding box center [253, 274] width 130 height 23
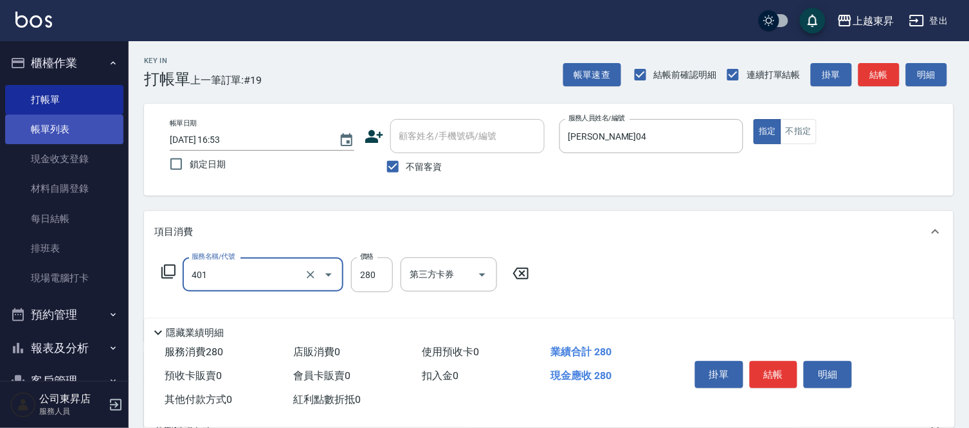
type input "剪髮(280)(401)"
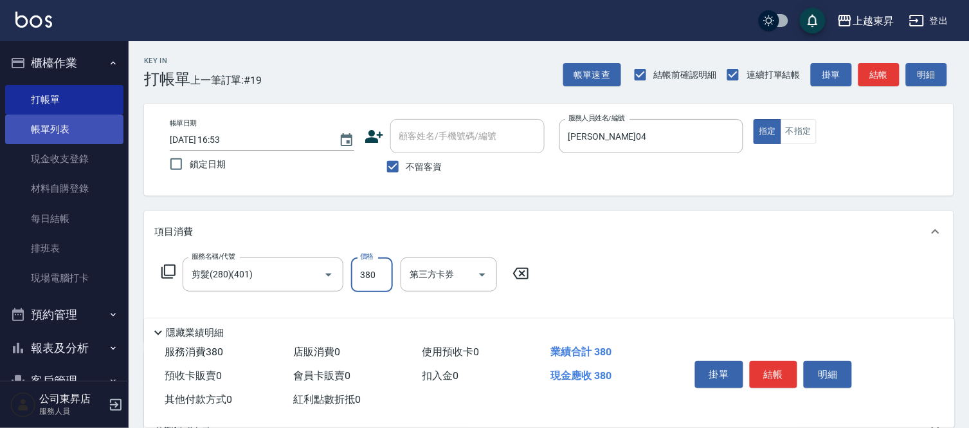
type input "380"
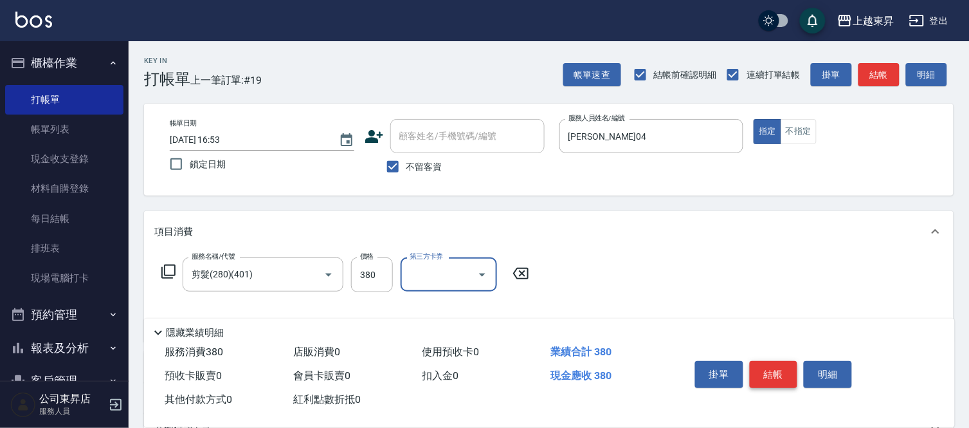
click at [777, 367] on button "結帳" at bounding box center [774, 374] width 48 height 27
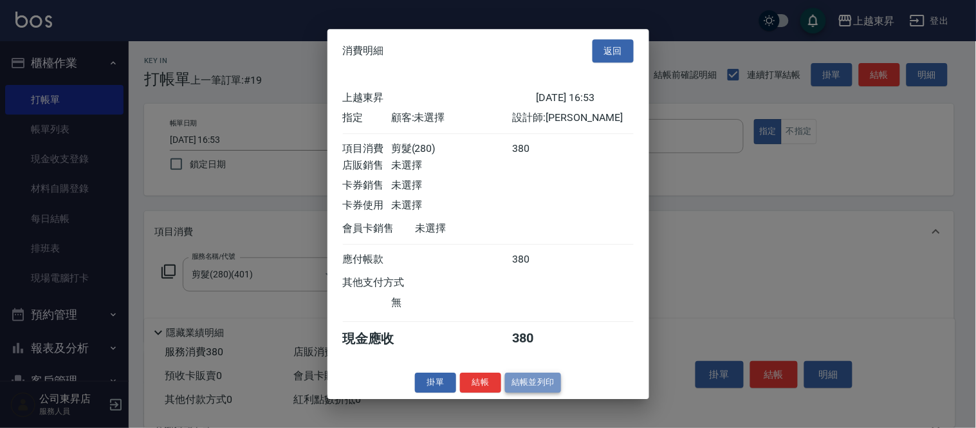
click at [545, 388] on button "結帳並列印" at bounding box center [533, 382] width 56 height 20
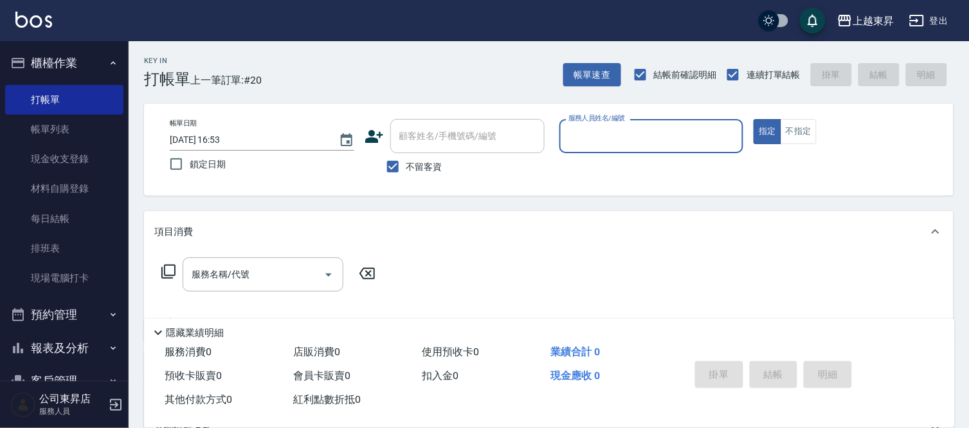
click at [433, 170] on span "不留客資" at bounding box center [424, 167] width 36 height 14
click at [406, 170] on input "不留客資" at bounding box center [392, 166] width 27 height 27
checkbox input "false"
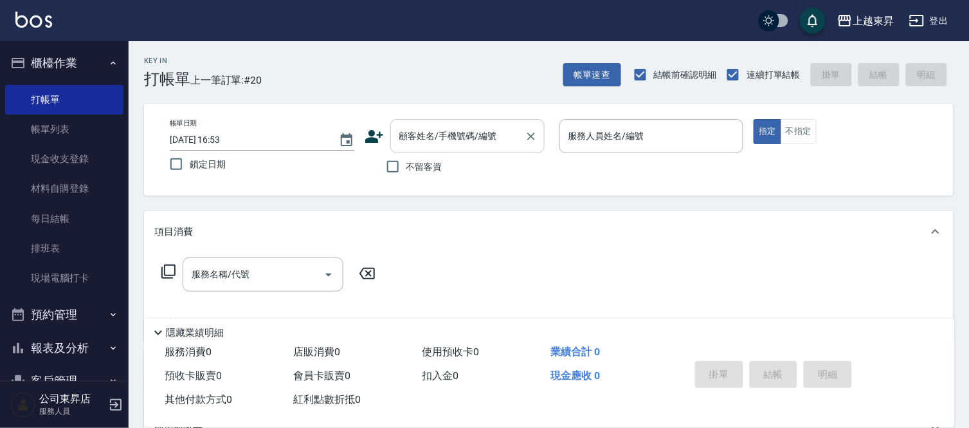
drag, startPoint x: 433, startPoint y: 140, endPoint x: 440, endPoint y: 143, distance: 7.2
click at [439, 143] on input "顧客姓名/手機號碼/編號" at bounding box center [457, 136] width 123 height 23
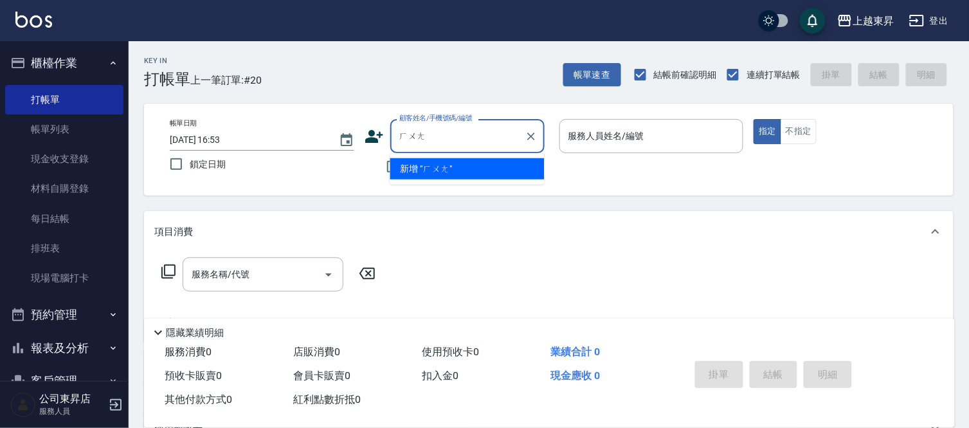
type input "荒"
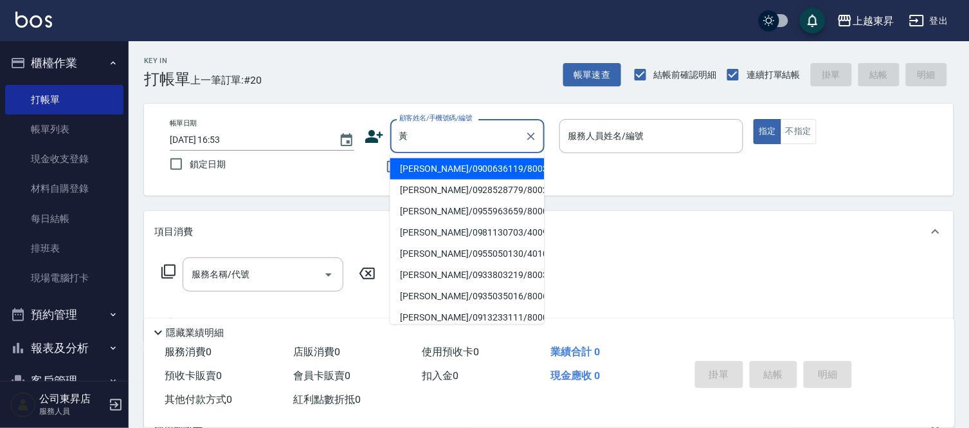
click at [441, 232] on li "[PERSON_NAME]/0981130703/40099" at bounding box center [467, 232] width 154 height 21
type input "[PERSON_NAME]/0981130703/40099"
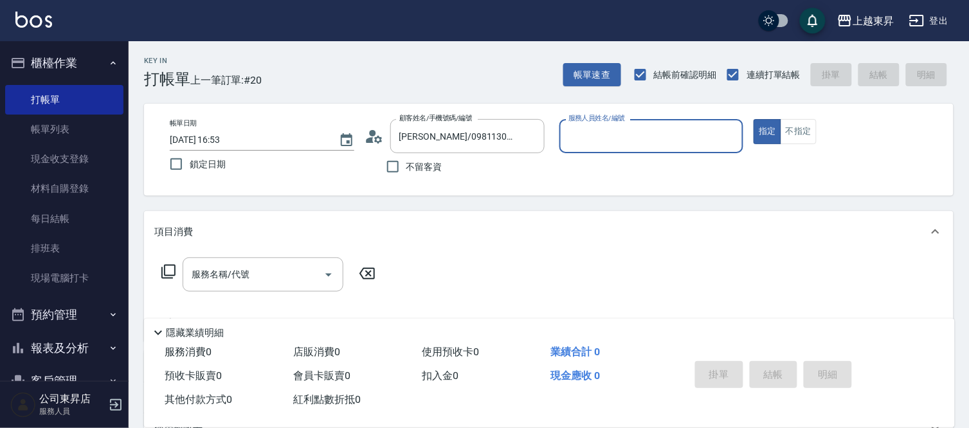
type input "[PERSON_NAME]04"
click at [214, 264] on div "服務名稱/代號 服務名稱/代號" at bounding box center [263, 274] width 161 height 34
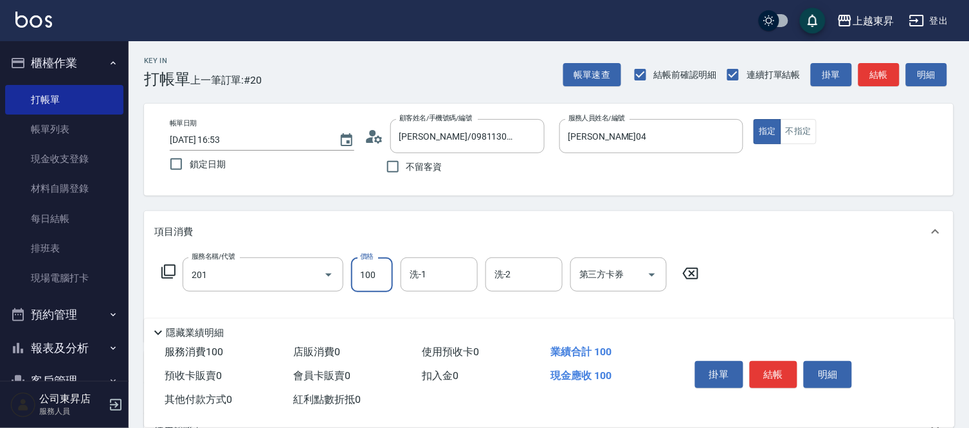
type input "洗髮[100](201)"
type input "[PERSON_NAME]-22"
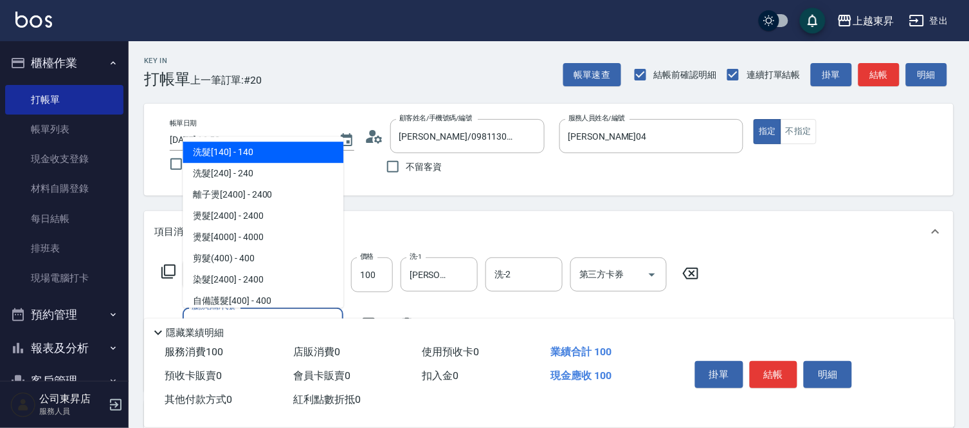
type input "409"
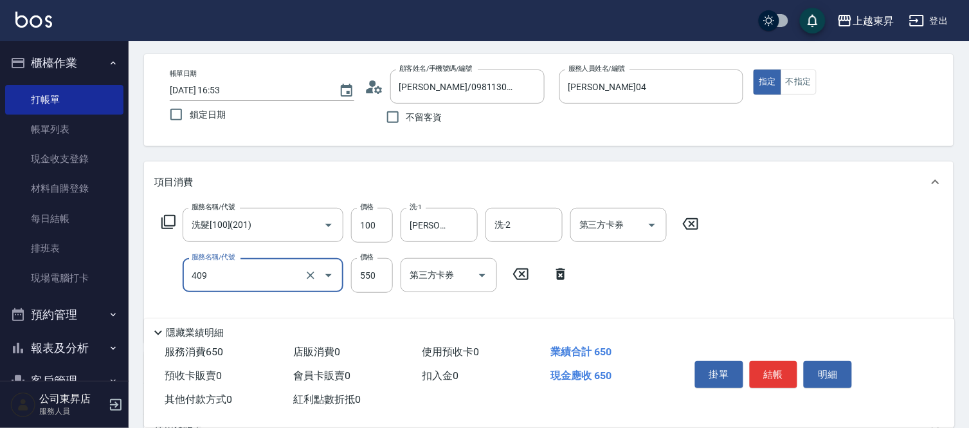
scroll to position [71, 0]
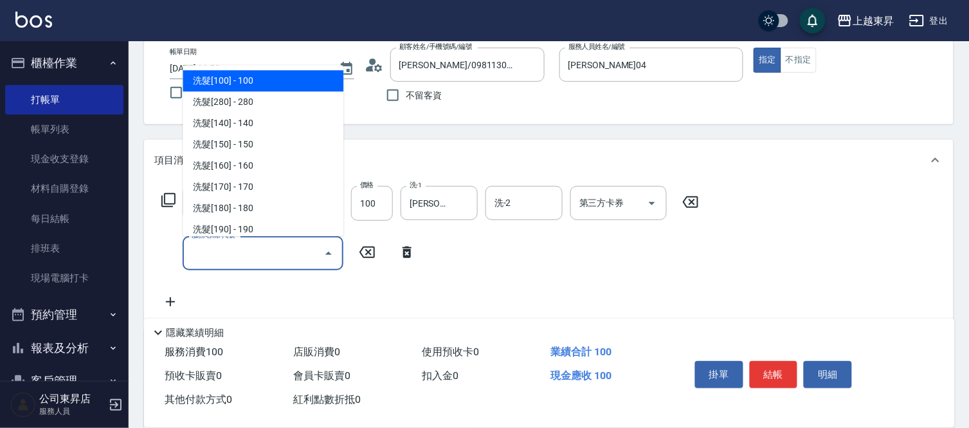
type input "4"
type input "2"
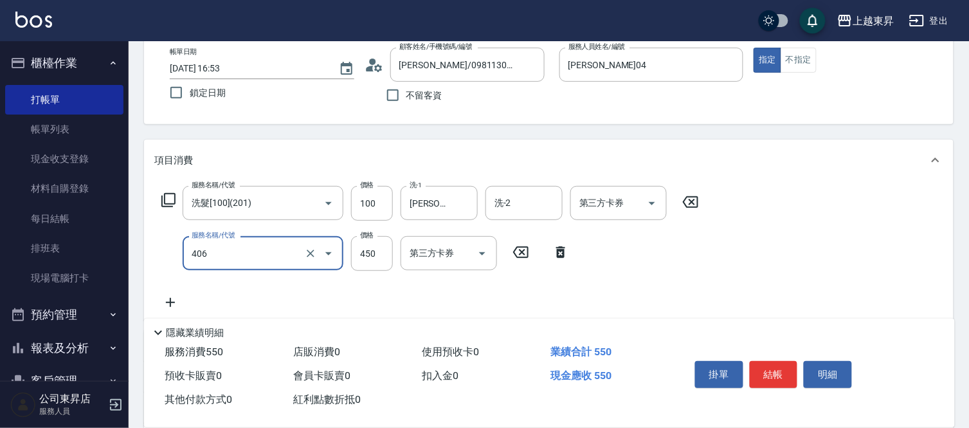
type input "剪髮(450)(406)"
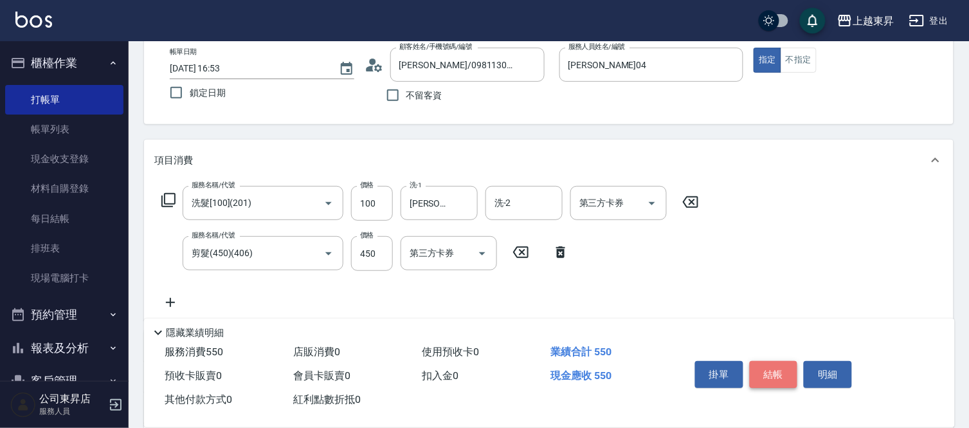
click at [774, 368] on button "結帳" at bounding box center [774, 374] width 48 height 27
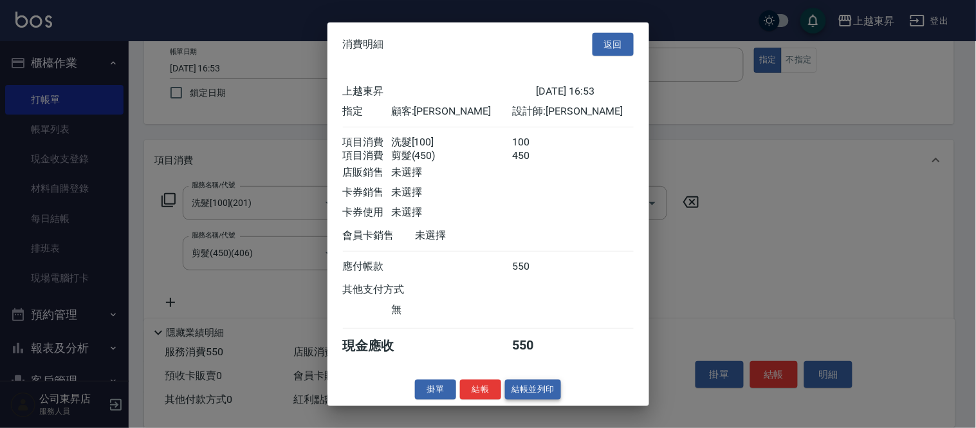
click at [545, 393] on button "結帳並列印" at bounding box center [533, 389] width 56 height 20
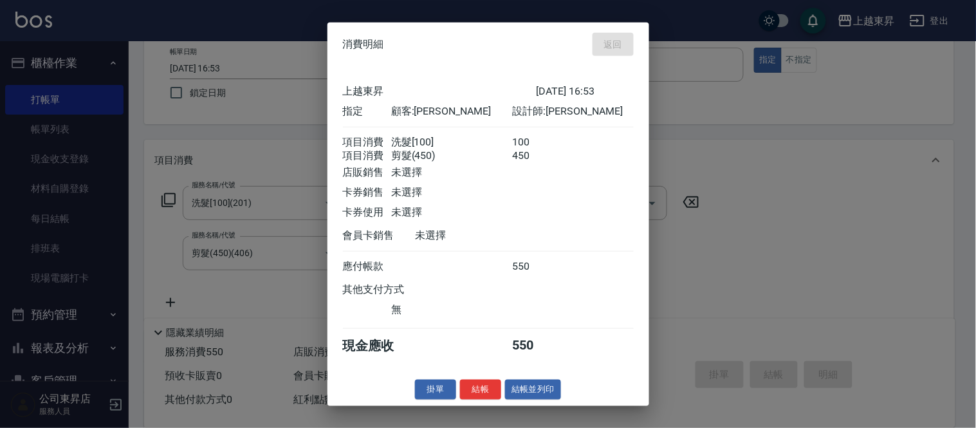
type input "[DATE] 16:54"
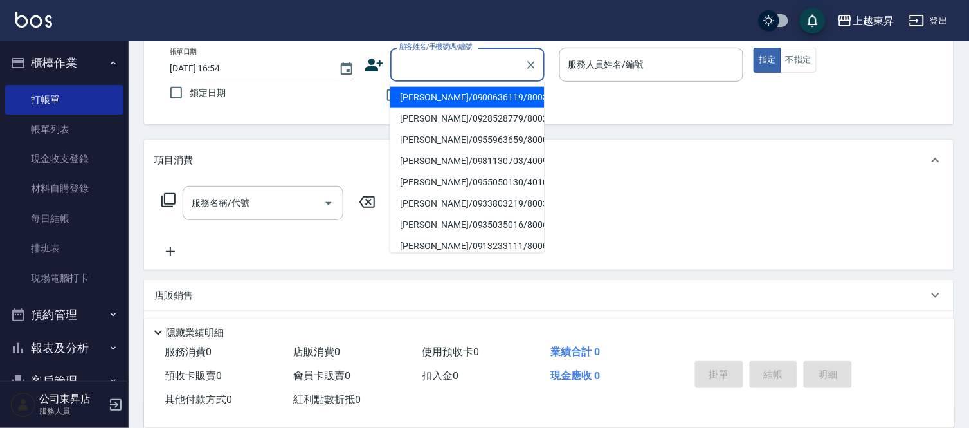
click at [455, 57] on input "顧客姓名/手機號碼/編號" at bounding box center [457, 64] width 123 height 23
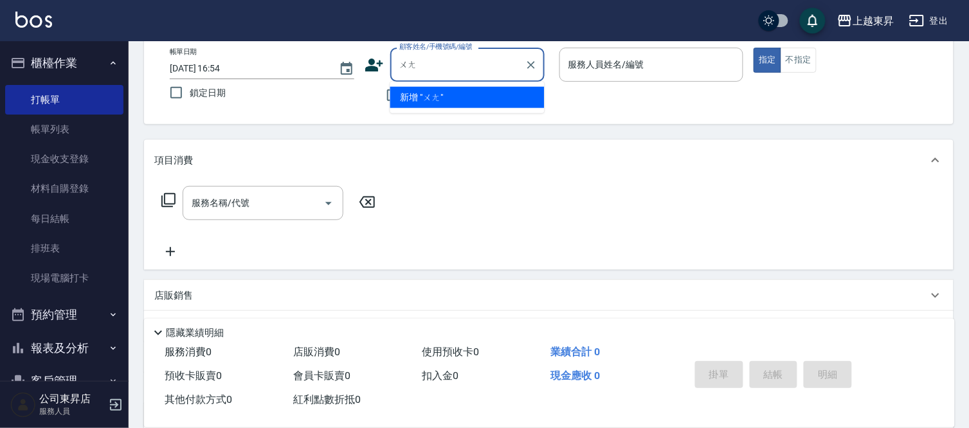
type input "汪"
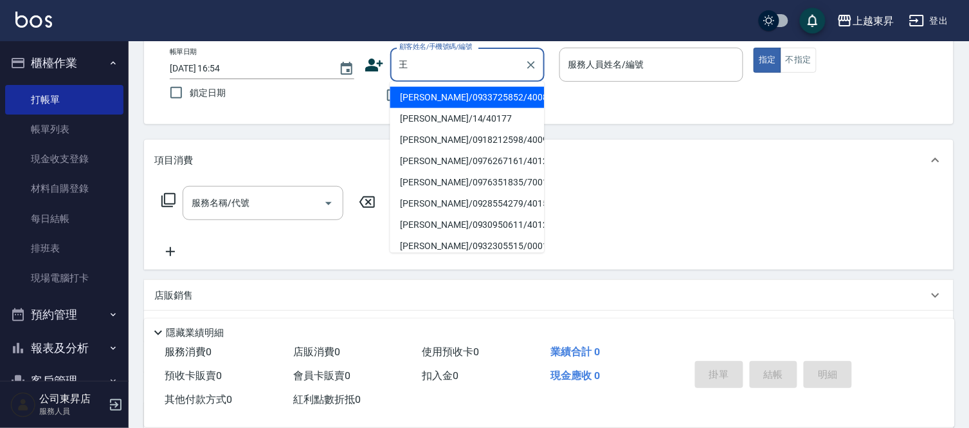
click at [448, 98] on li "[PERSON_NAME]/0933725852/40088" at bounding box center [467, 97] width 154 height 21
type input "[PERSON_NAME]/0933725852/40088"
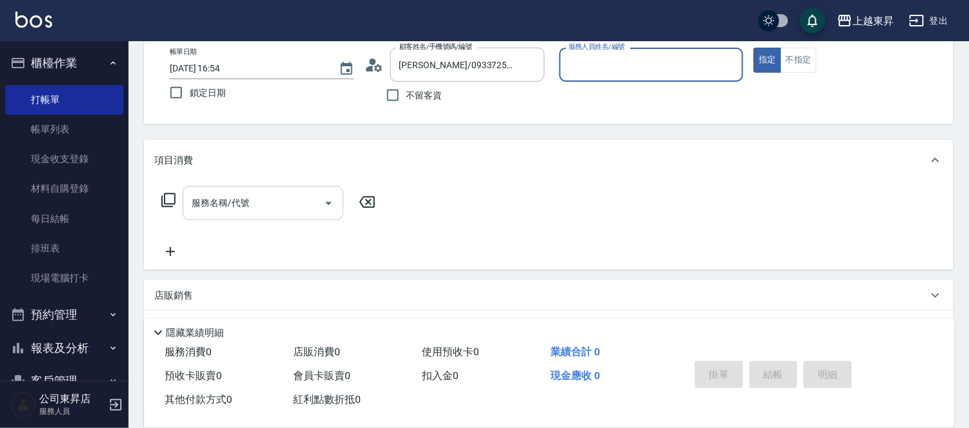
type input "[PERSON_NAME]04"
click at [242, 206] on input "服務名稱/代號" at bounding box center [253, 203] width 130 height 23
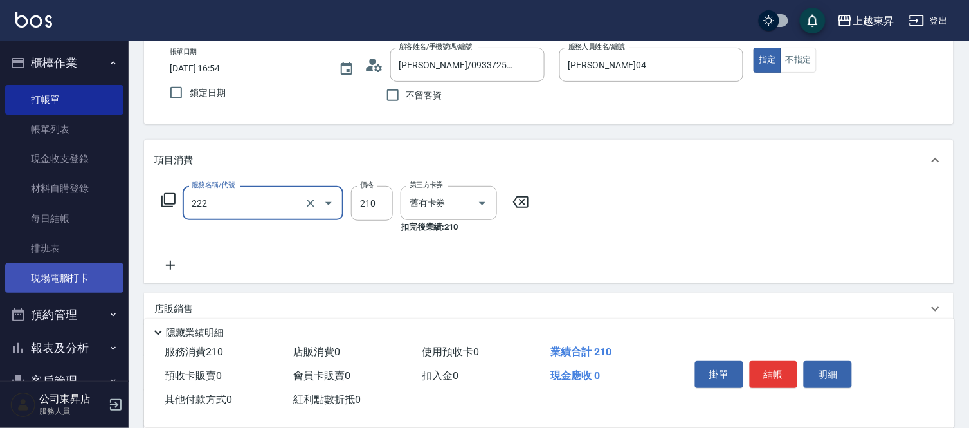
type input "洗髮卡券[210](222)"
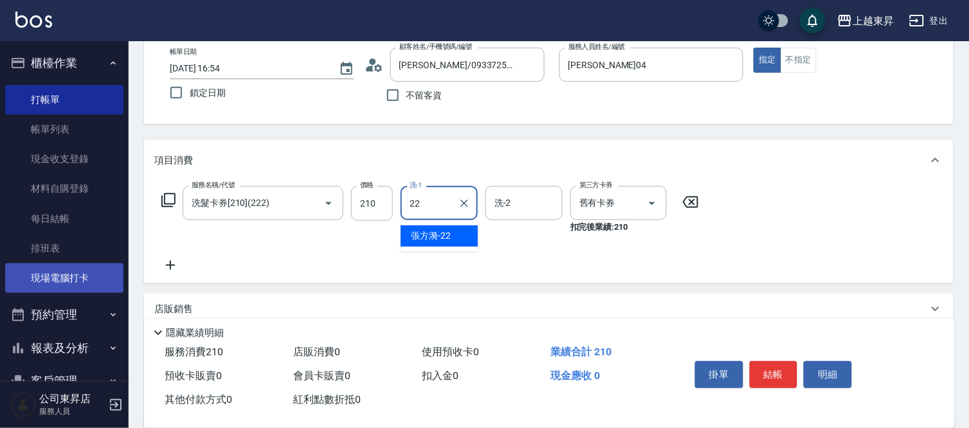
type input "[PERSON_NAME]-22"
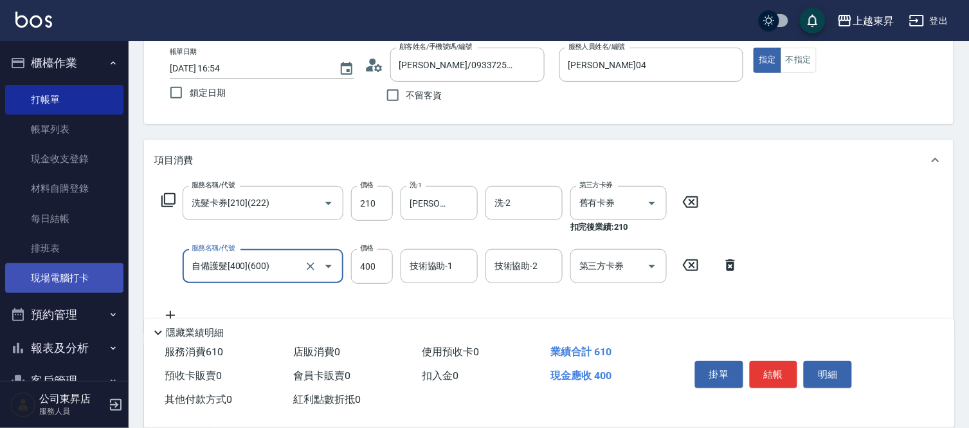
type input "自備護髮[400](600)"
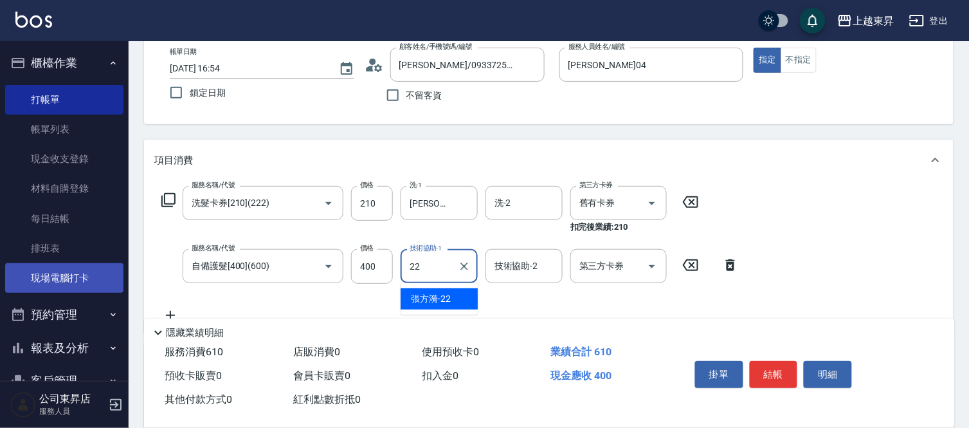
type input "[PERSON_NAME]-22"
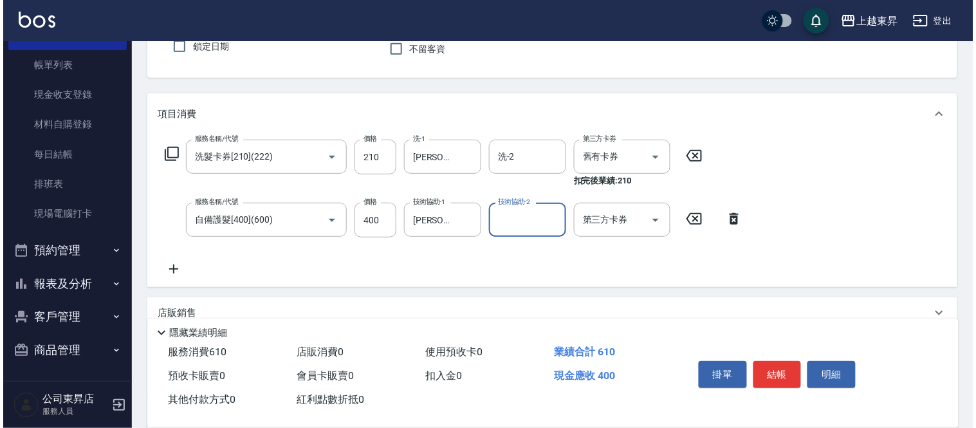
scroll to position [143, 0]
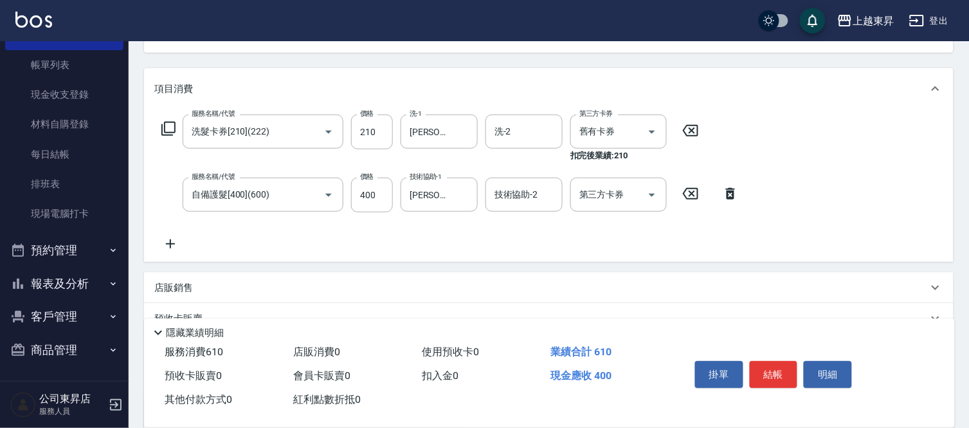
click at [170, 244] on icon at bounding box center [170, 243] width 9 height 9
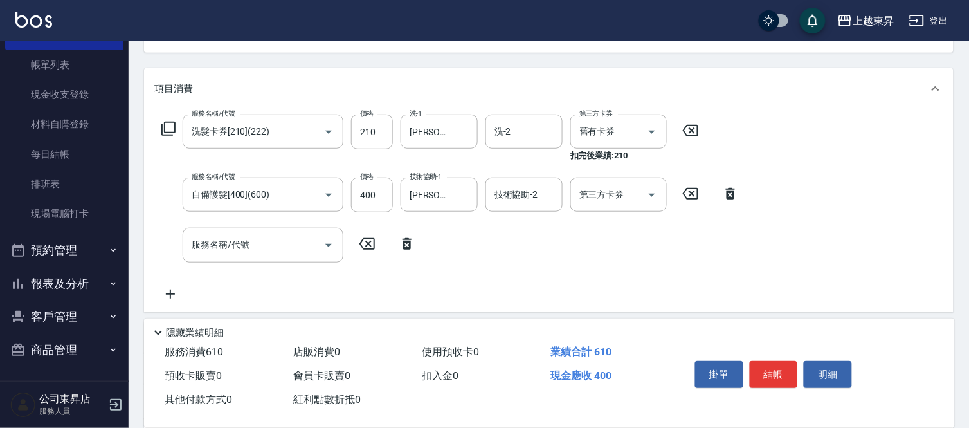
click at [167, 129] on icon at bounding box center [168, 128] width 15 height 15
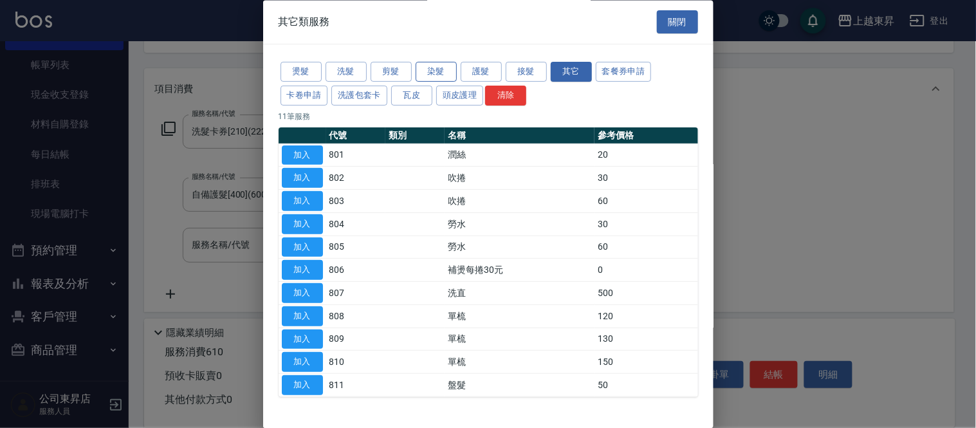
click at [431, 76] on button "染髮" at bounding box center [435, 72] width 41 height 20
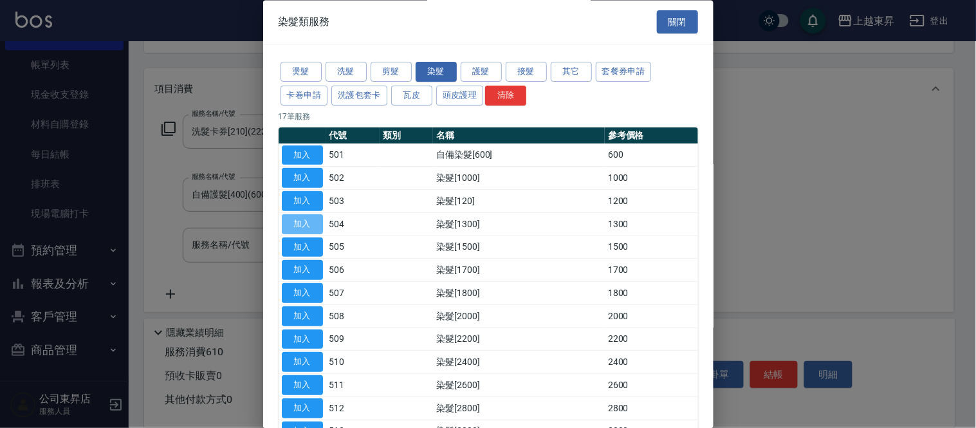
drag, startPoint x: 305, startPoint y: 226, endPoint x: 342, endPoint y: 259, distance: 49.7
click at [304, 225] on button "加入" at bounding box center [302, 224] width 41 height 20
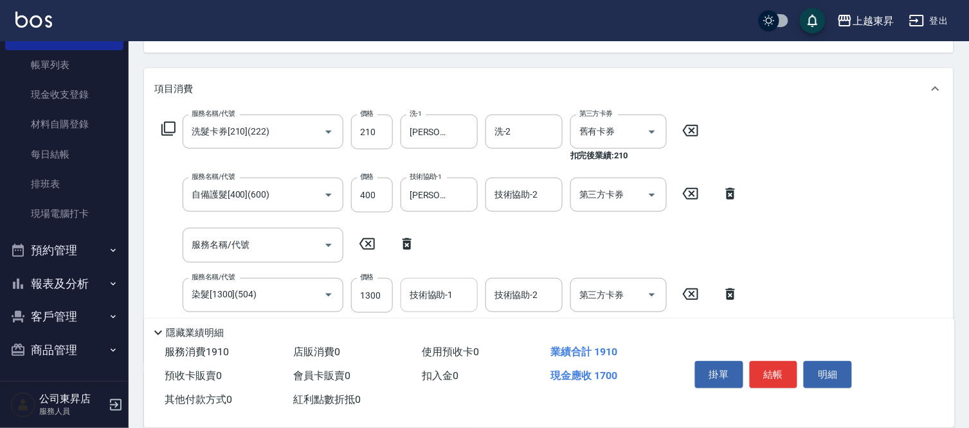
click at [435, 301] on input "技術協助-1" at bounding box center [439, 295] width 66 height 23
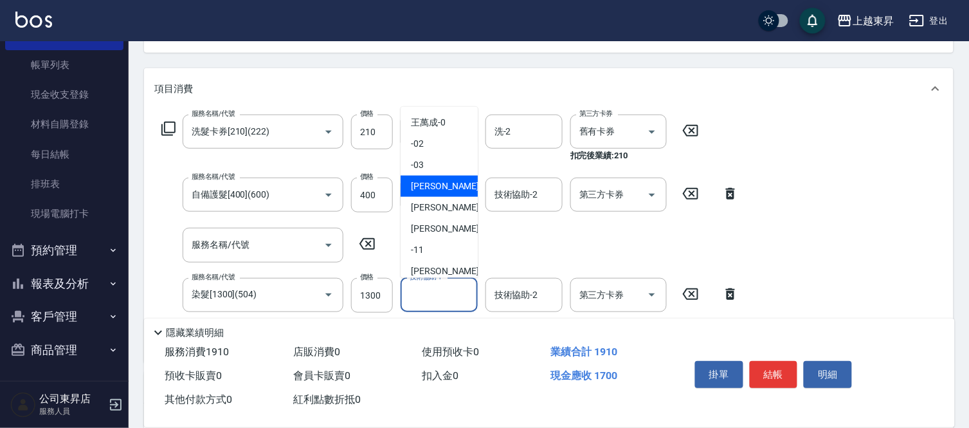
click at [448, 183] on span "[PERSON_NAME]04" at bounding box center [451, 186] width 81 height 14
type input "[PERSON_NAME]04"
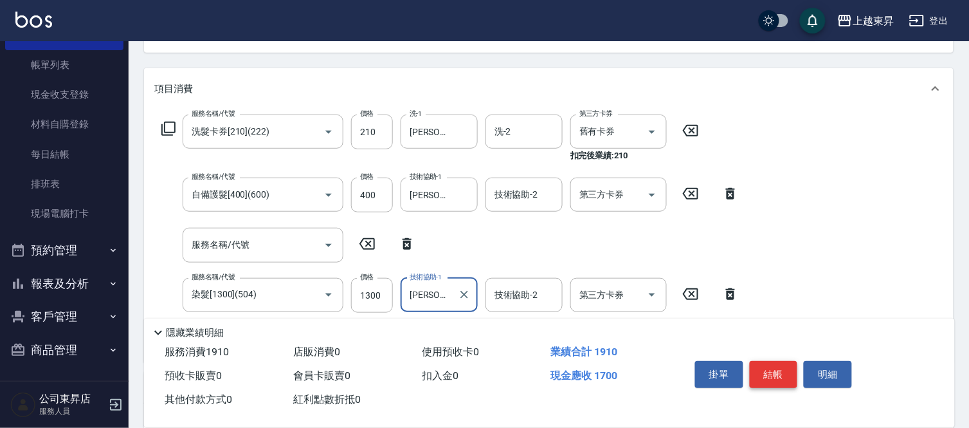
click at [787, 377] on button "結帳" at bounding box center [774, 374] width 48 height 27
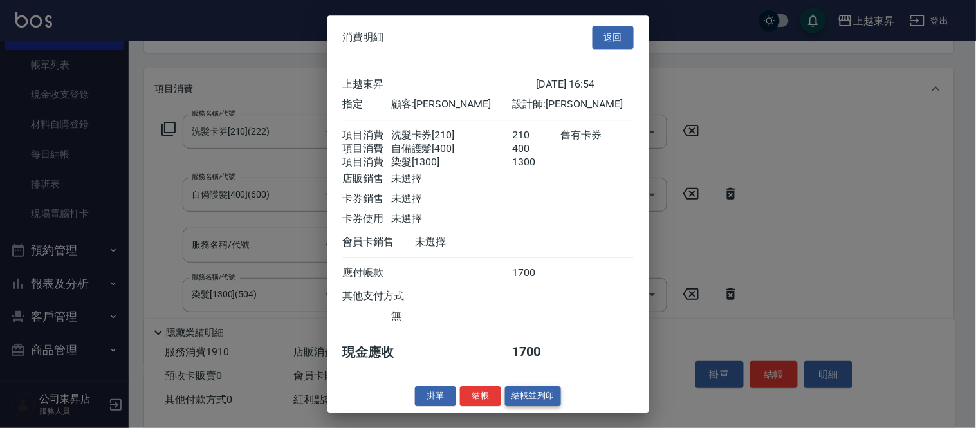
click at [544, 406] on button "結帳並列印" at bounding box center [533, 396] width 56 height 20
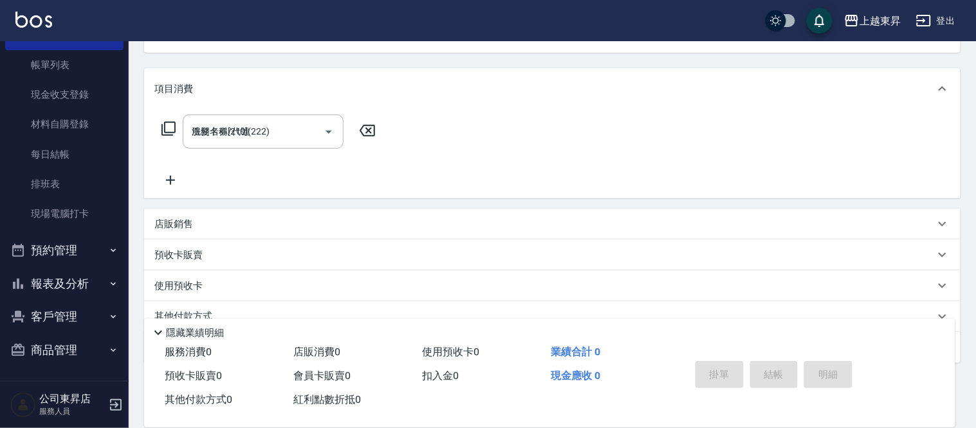
type input "[DATE] 16:55"
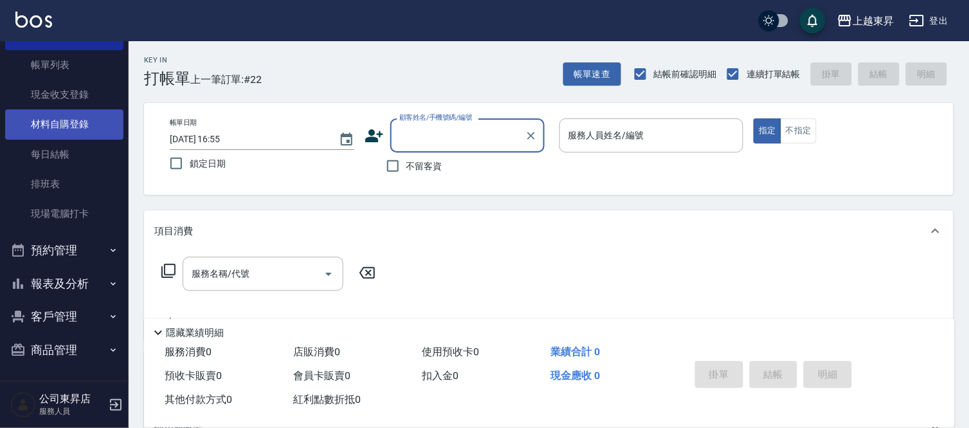
scroll to position [0, 0]
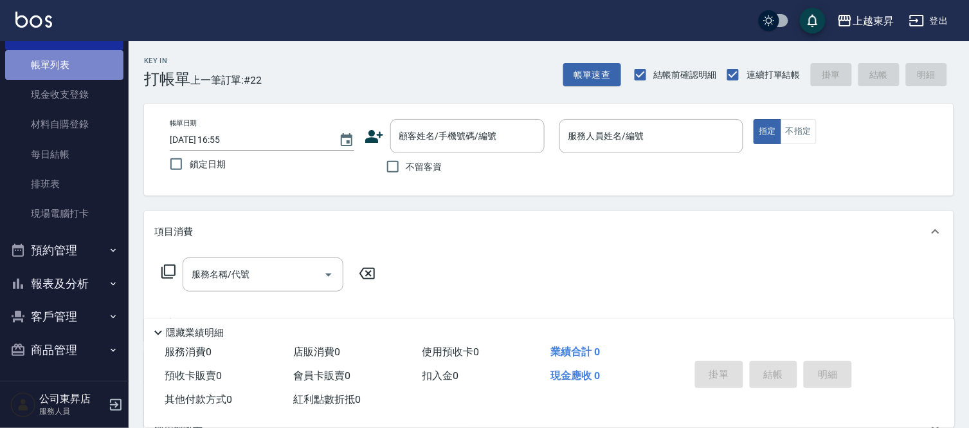
click at [74, 71] on link "帳單列表" at bounding box center [64, 65] width 118 height 30
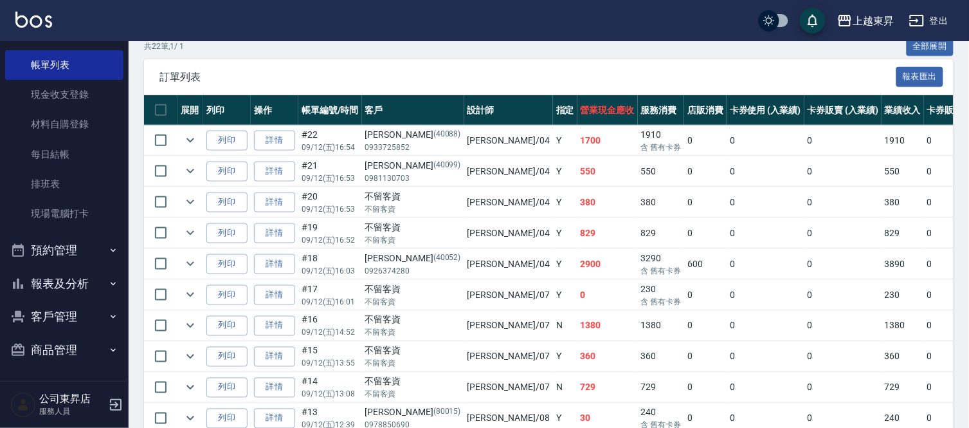
scroll to position [357, 0]
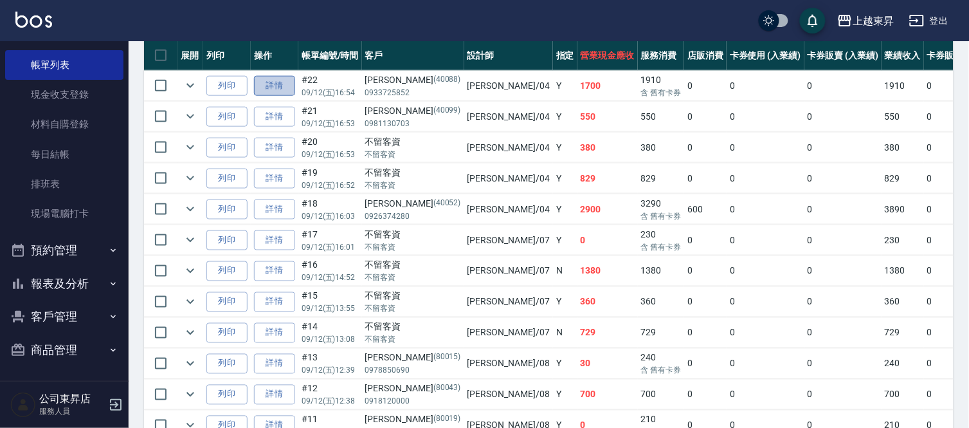
click at [271, 82] on link "詳情" at bounding box center [274, 86] width 41 height 20
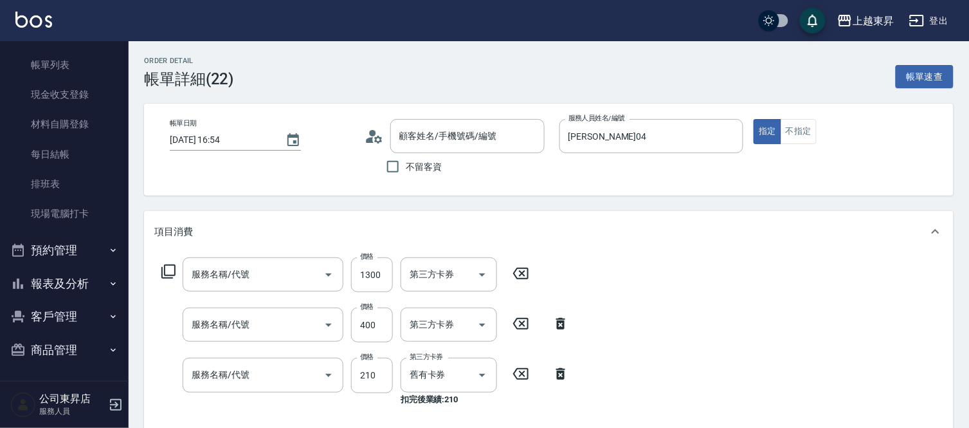
type input "[DATE] 16:54"
type input "[PERSON_NAME]04"
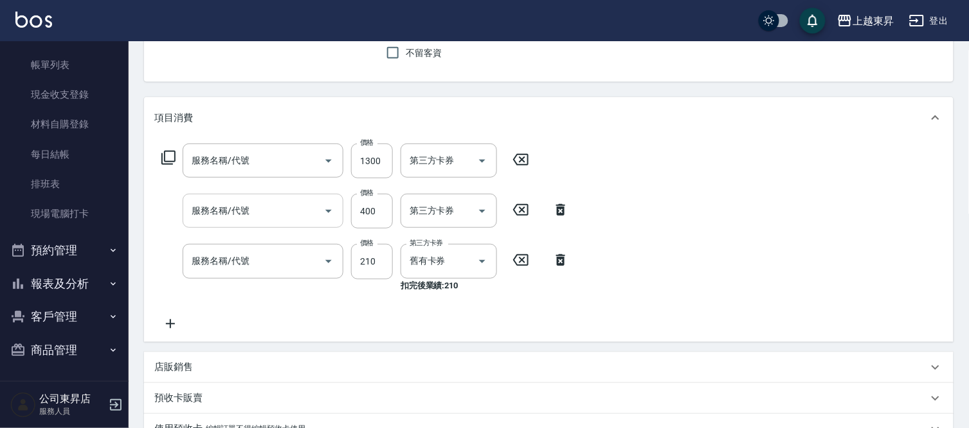
type input "[PERSON_NAME]/0933725852/40088"
type input "染髮[1300](504)"
type input "自備護髮[400](600)"
type input "洗髮卡券[210](222)"
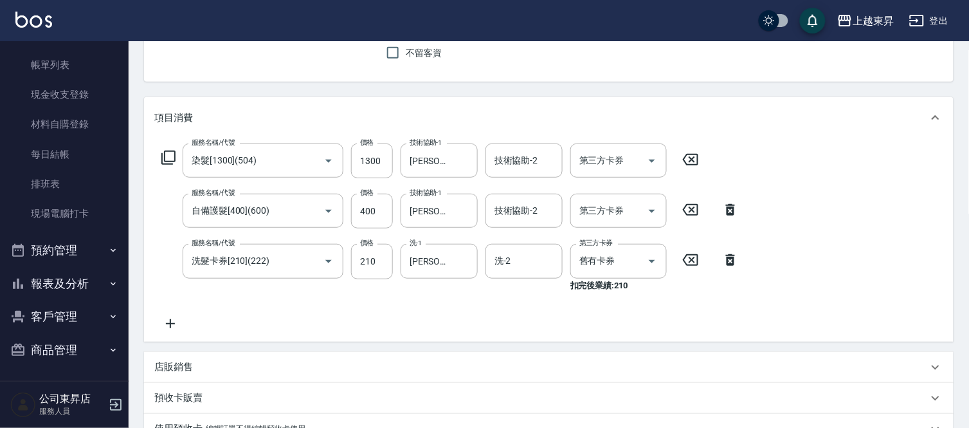
scroll to position [214, 0]
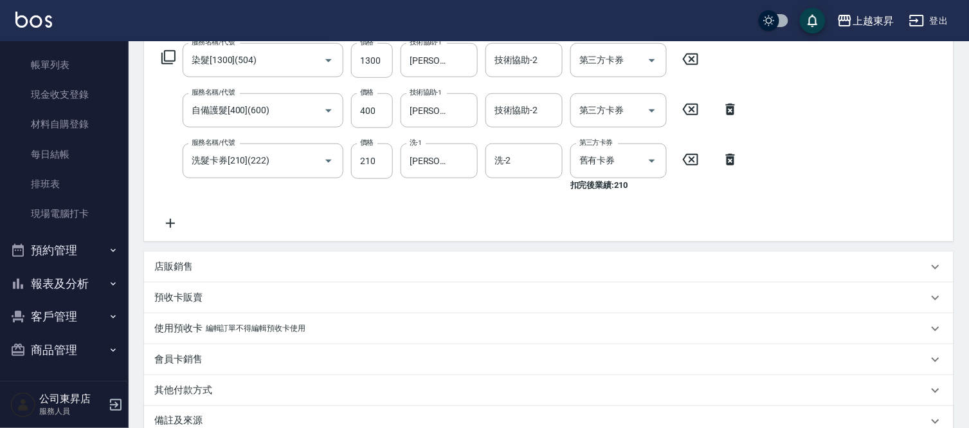
click at [167, 221] on icon at bounding box center [170, 222] width 32 height 15
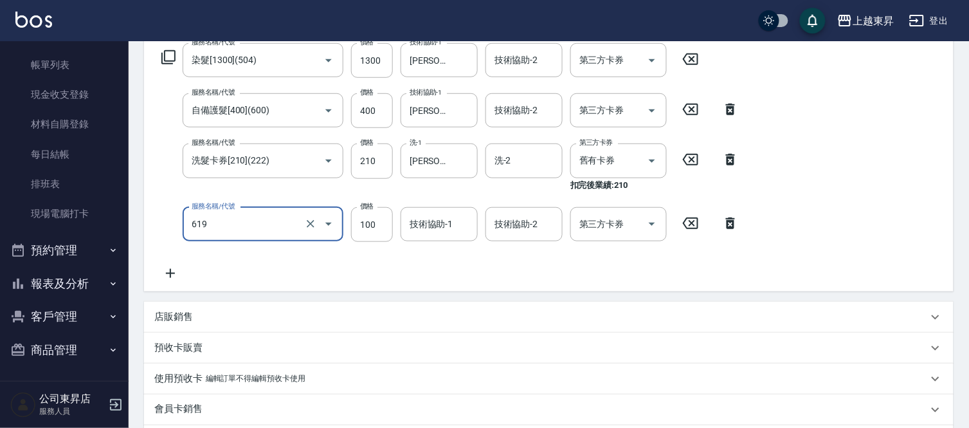
type input "[PERSON_NAME].玻酸.晶膜.水療(619)"
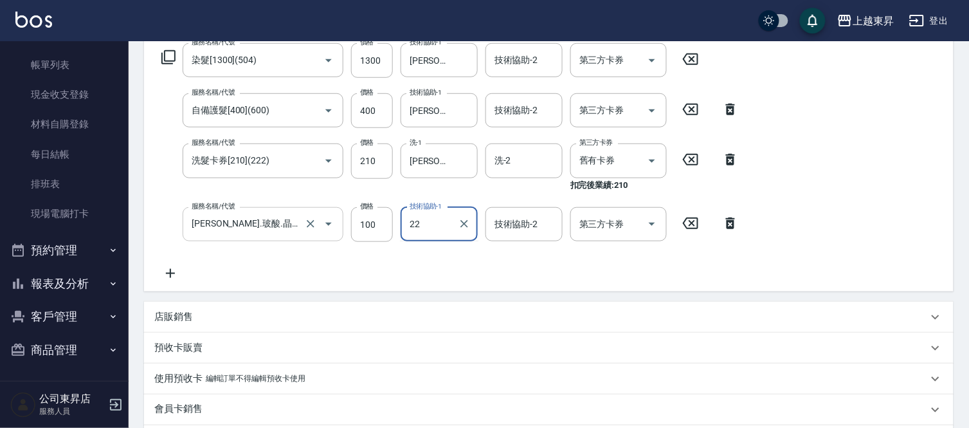
type input "[PERSON_NAME]-22"
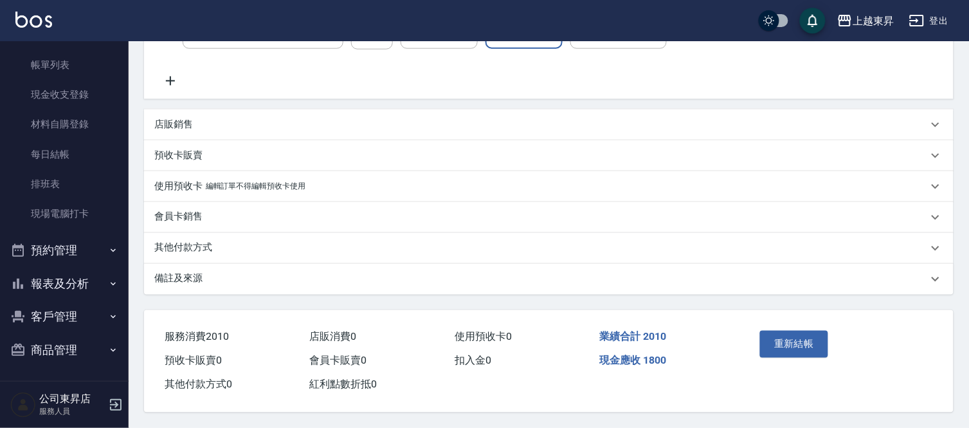
scroll to position [410, 0]
click at [811, 345] on button "重新結帳" at bounding box center [794, 344] width 68 height 27
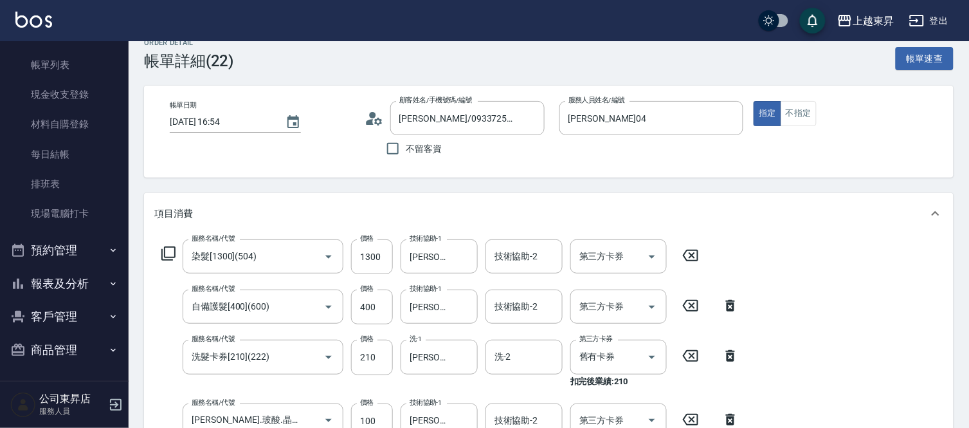
scroll to position [0, 0]
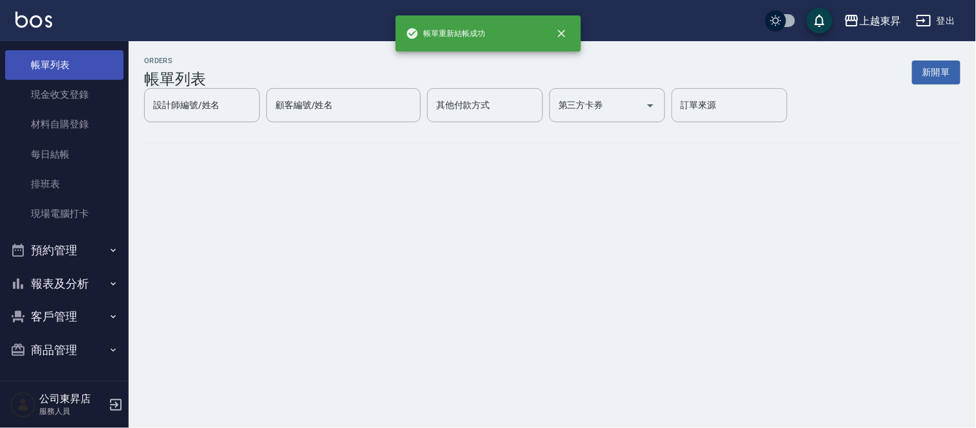
click at [67, 66] on link "帳單列表" at bounding box center [64, 65] width 118 height 30
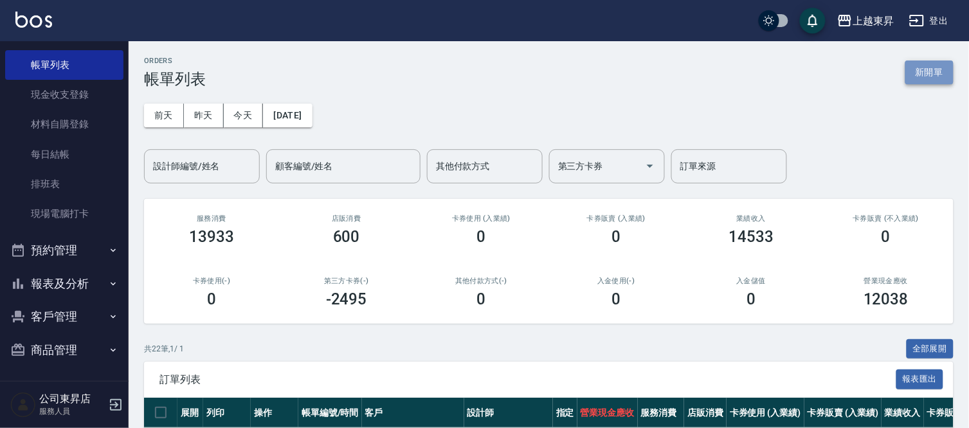
click at [934, 69] on button "新開單" at bounding box center [929, 72] width 48 height 24
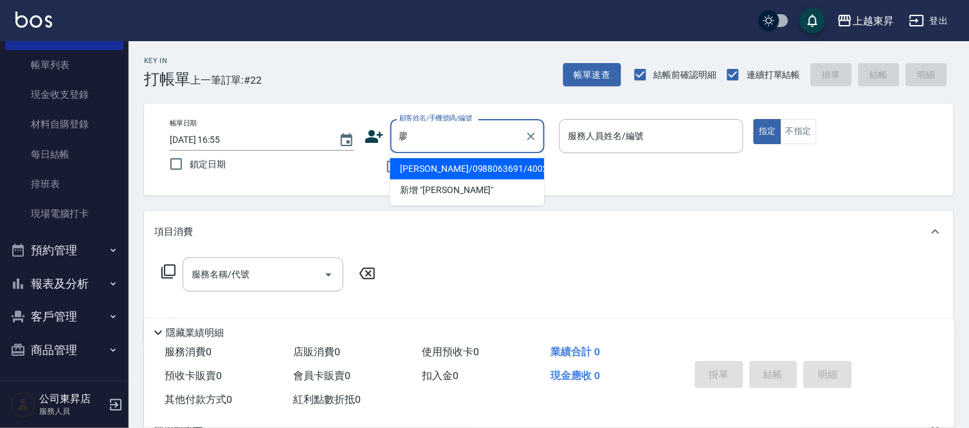
click at [508, 165] on li "[PERSON_NAME]/0988063691/40024" at bounding box center [467, 168] width 154 height 21
type input "[PERSON_NAME]/0988063691/40024"
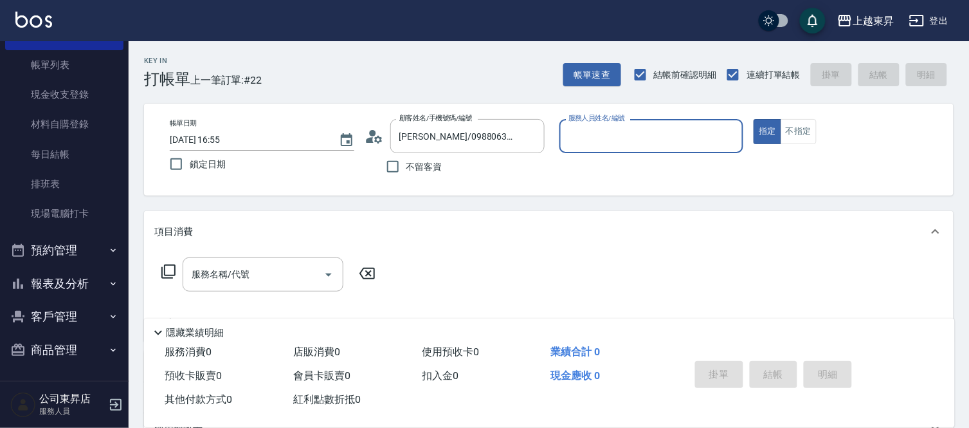
type input "[PERSON_NAME]04"
click at [293, 275] on input "服務名稱/代號" at bounding box center [253, 274] width 130 height 23
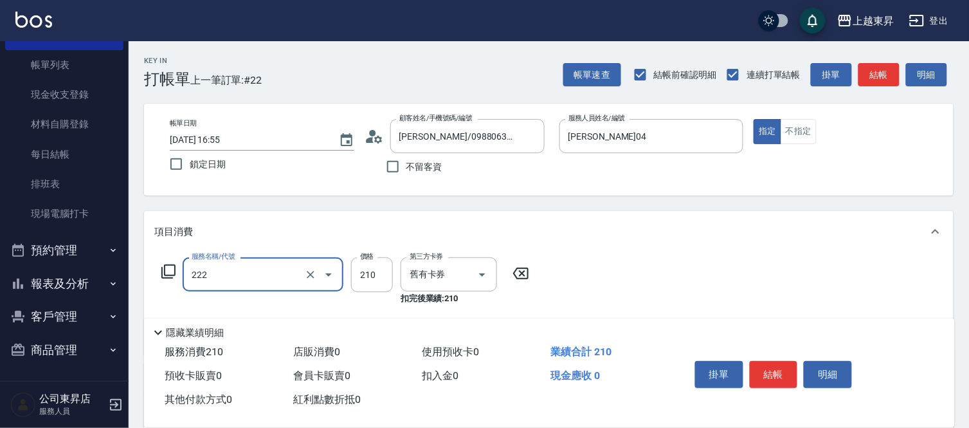
type input "洗髮卡券[210](222)"
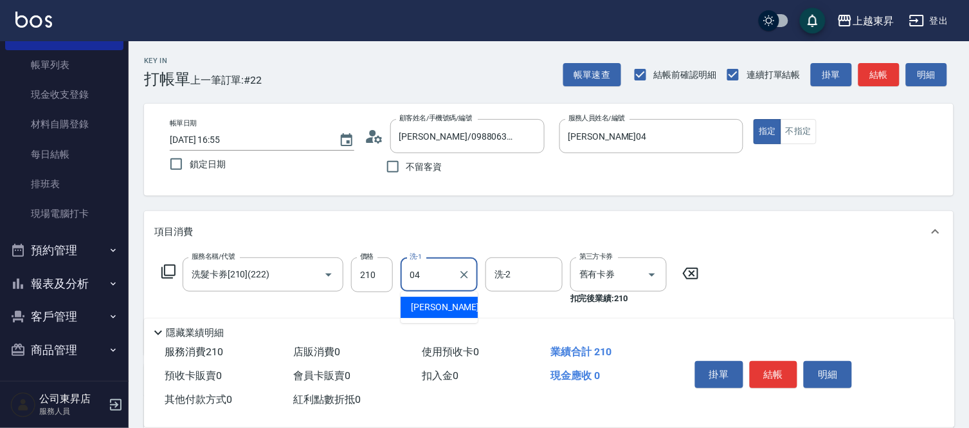
type input "[PERSON_NAME]04"
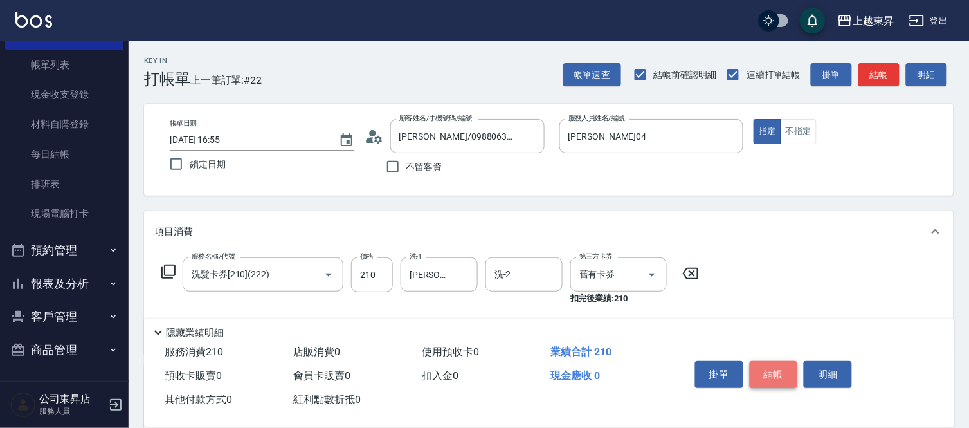
click at [763, 370] on button "結帳" at bounding box center [774, 374] width 48 height 27
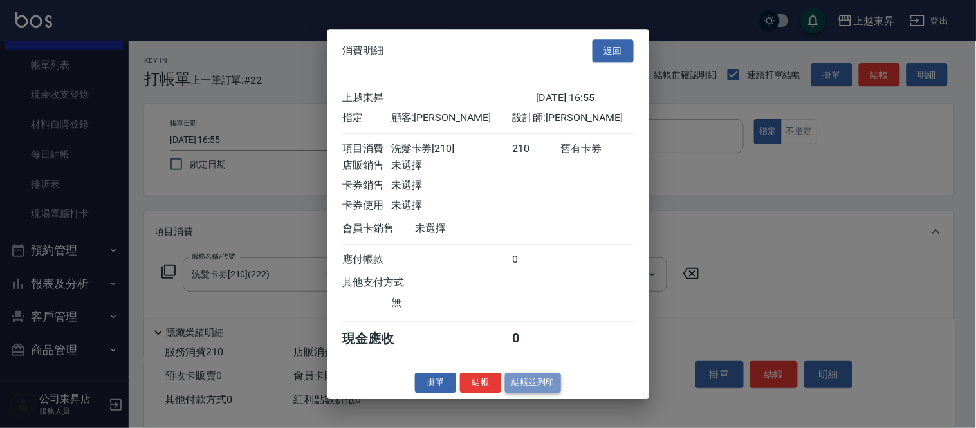
click at [525, 392] on button "結帳並列印" at bounding box center [533, 382] width 56 height 20
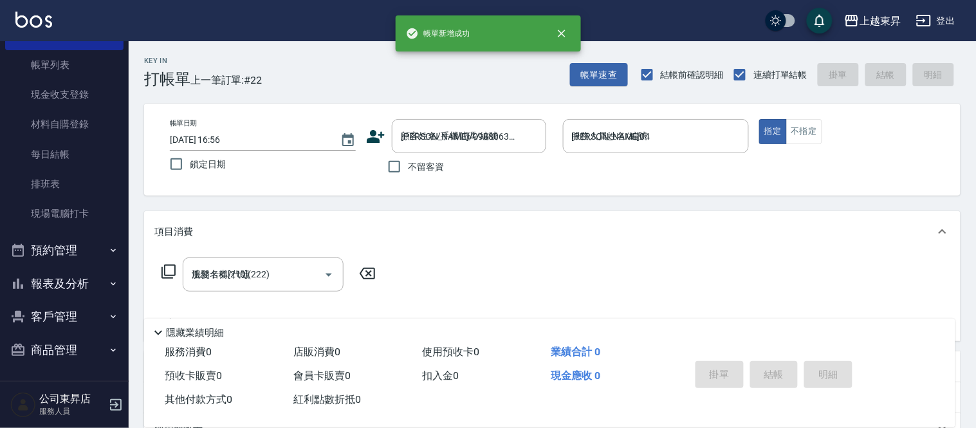
type input "[DATE] 16:56"
